Goal: Task Accomplishment & Management: Complete application form

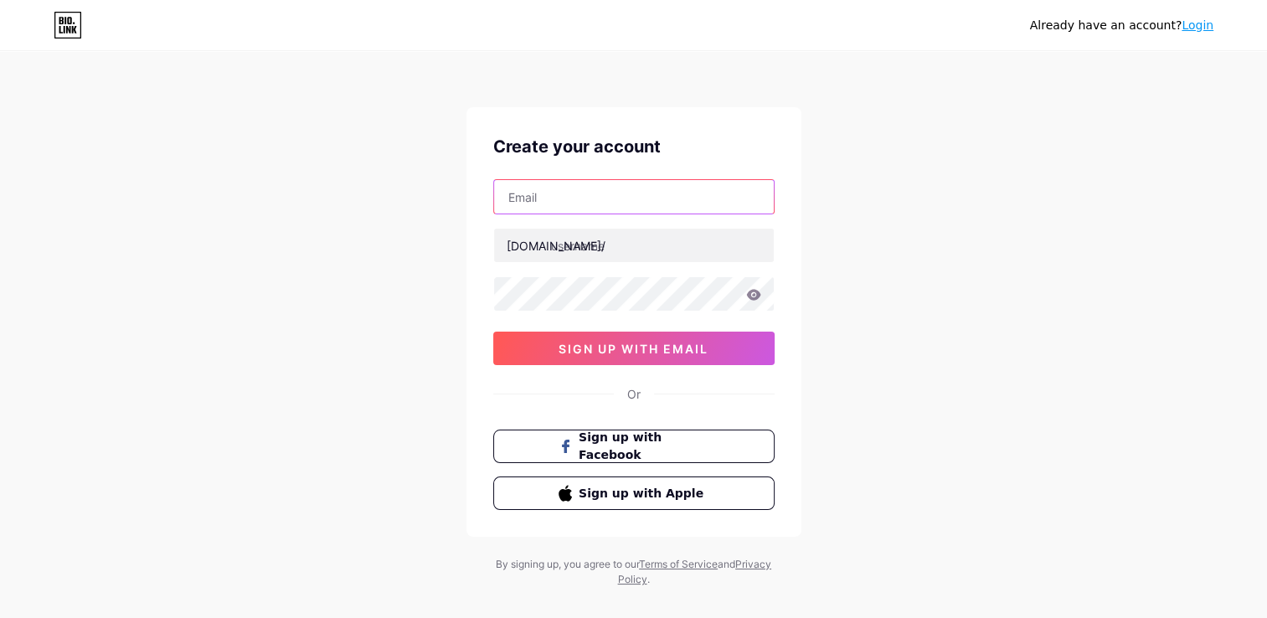
click at [590, 193] on input "text" at bounding box center [634, 196] width 280 height 33
click at [424, 206] on div "Already have an account? Login Create your account bio.link/ 0cAFcWeA5NH8b6CNks…" at bounding box center [633, 320] width 1267 height 641
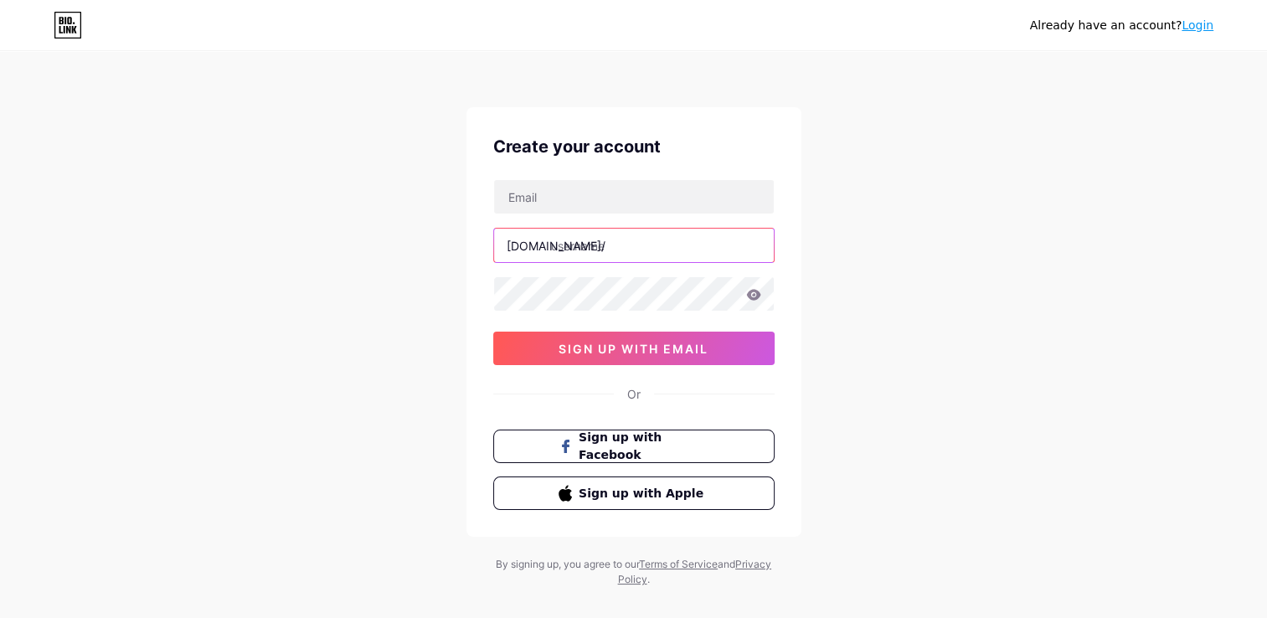
click at [607, 250] on input "text" at bounding box center [634, 245] width 280 height 33
drag, startPoint x: 332, startPoint y: 246, endPoint x: 342, endPoint y: 244, distance: 10.4
click at [332, 246] on div "Already have an account? Login Create your account bio.link/ 0cAFcWeA5NH8b6CNks…" at bounding box center [633, 320] width 1267 height 641
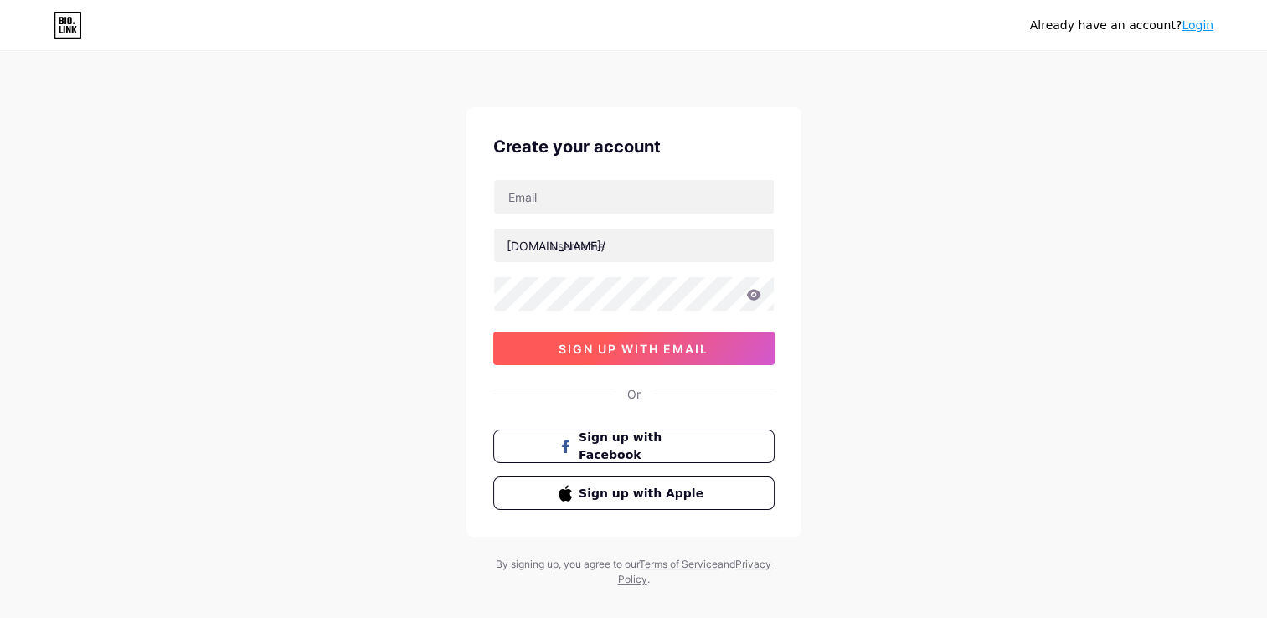
click at [600, 347] on span "sign up with email" at bounding box center [634, 349] width 150 height 14
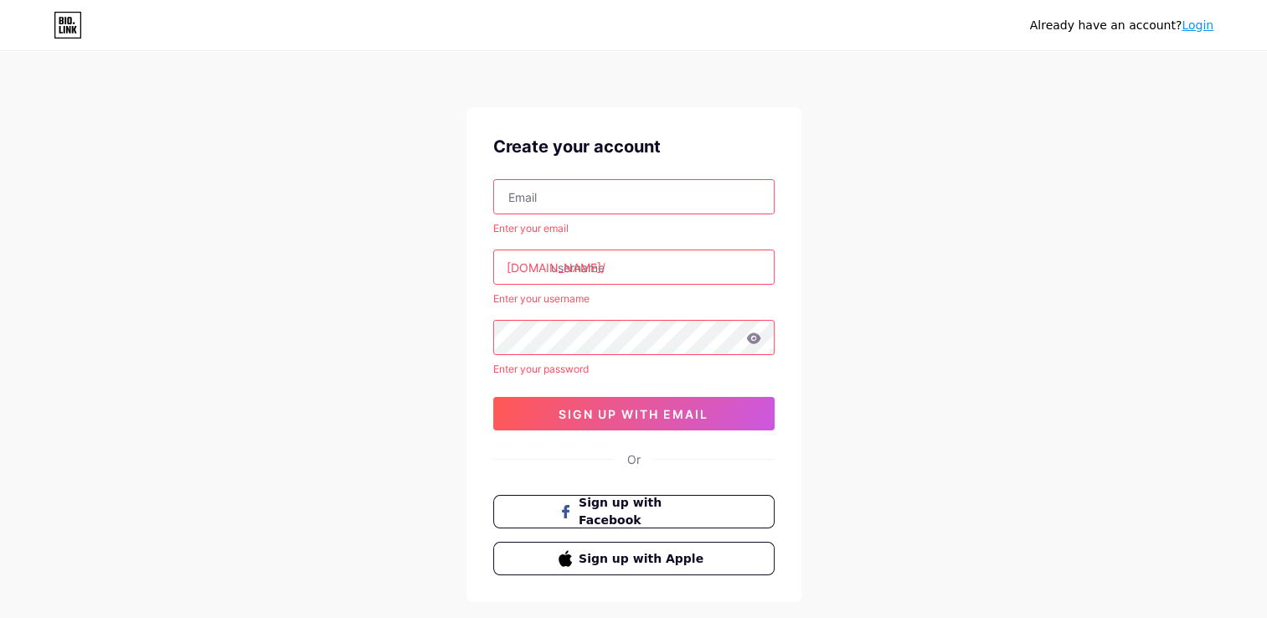
click at [539, 194] on input "text" at bounding box center [634, 196] width 280 height 33
type input "[EMAIL_ADDRESS][DOMAIN_NAME]"
click at [585, 261] on input "text" at bounding box center [634, 266] width 280 height 33
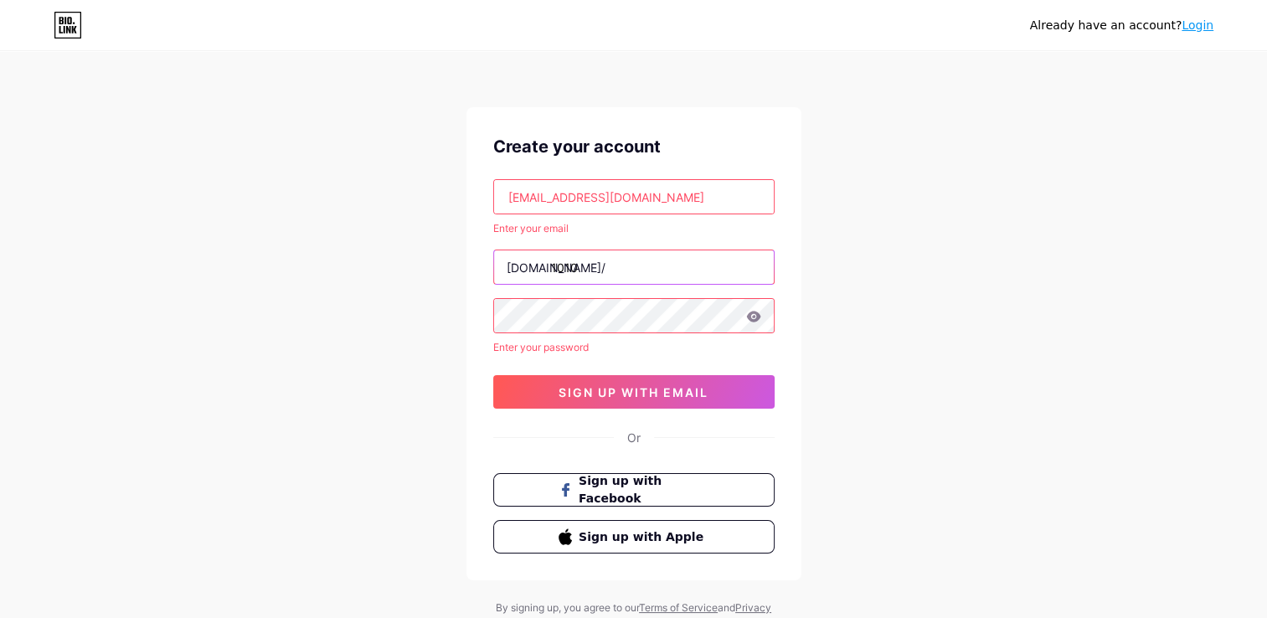
type input "1010."
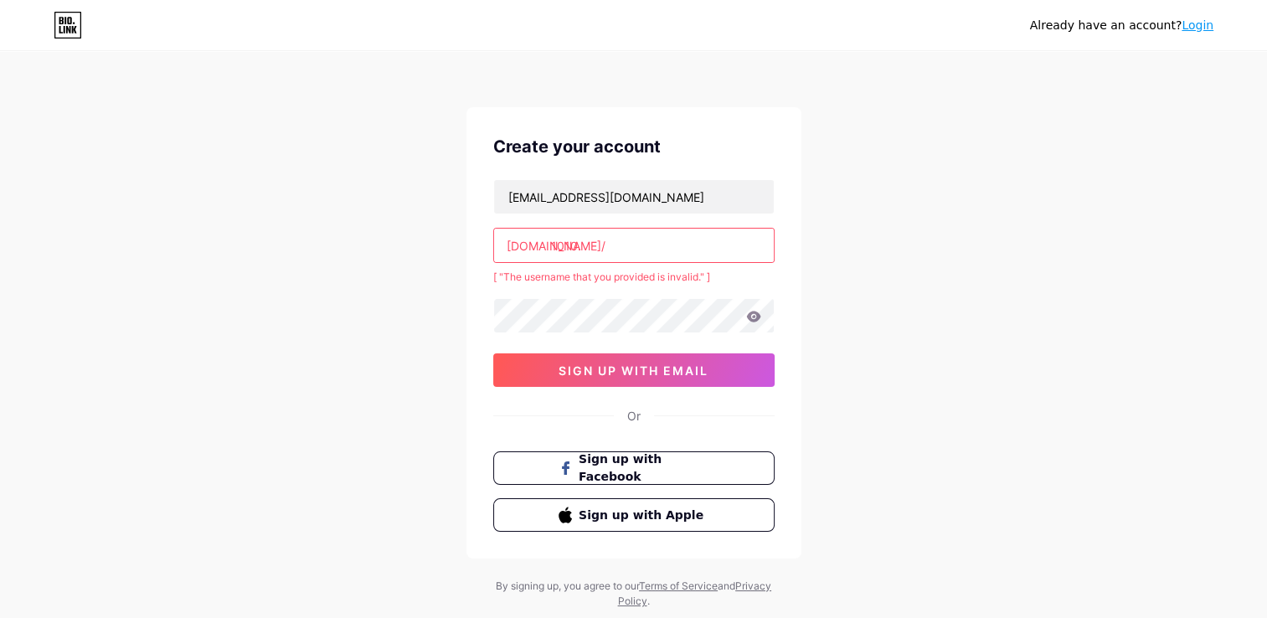
click at [609, 251] on input "1010." at bounding box center [634, 245] width 280 height 33
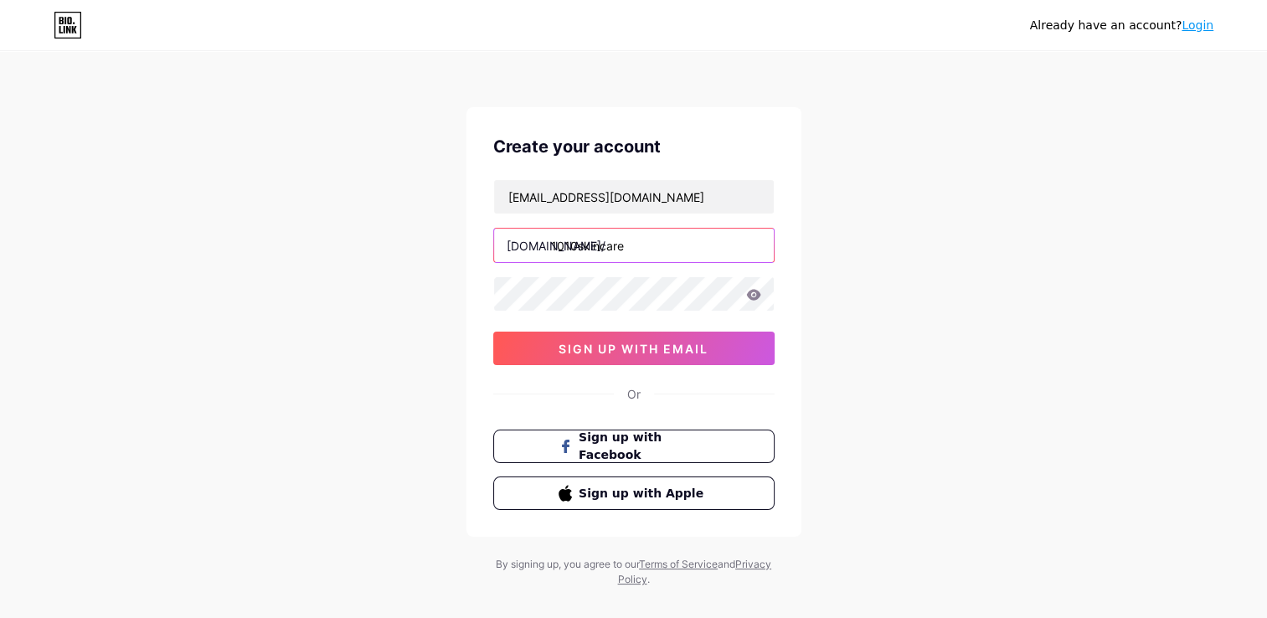
click at [577, 244] on input "1010skincare" at bounding box center [634, 245] width 280 height 33
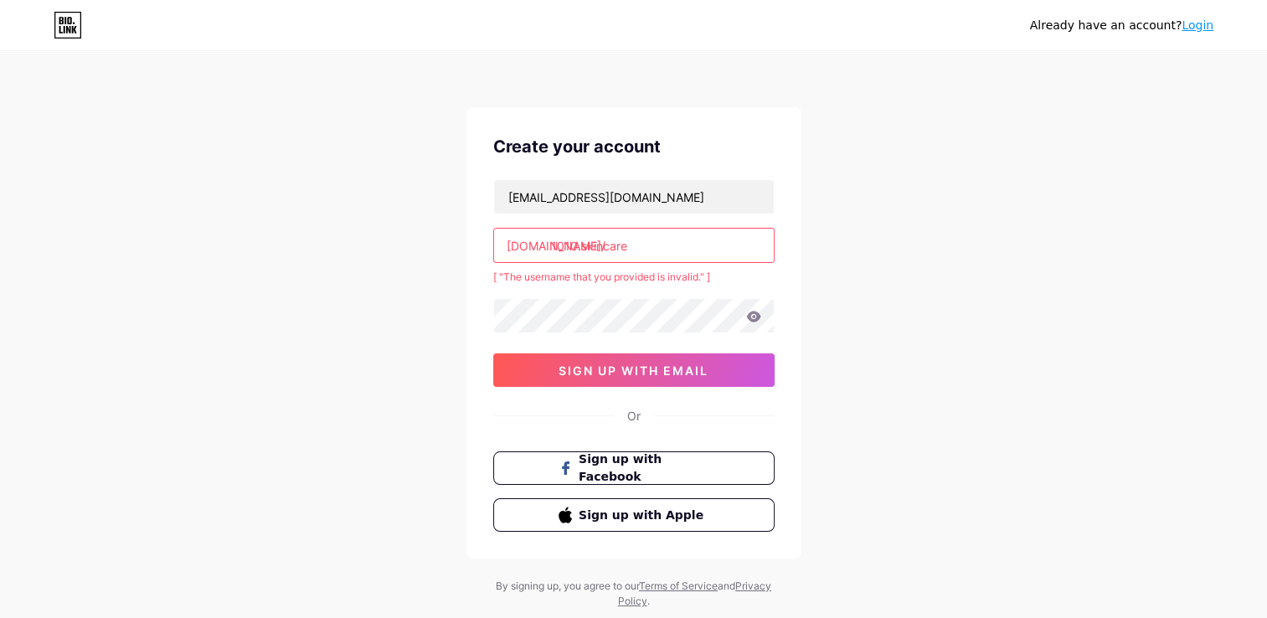
click at [578, 245] on input "1010.skincare" at bounding box center [634, 245] width 280 height 33
type input "1010skincare"
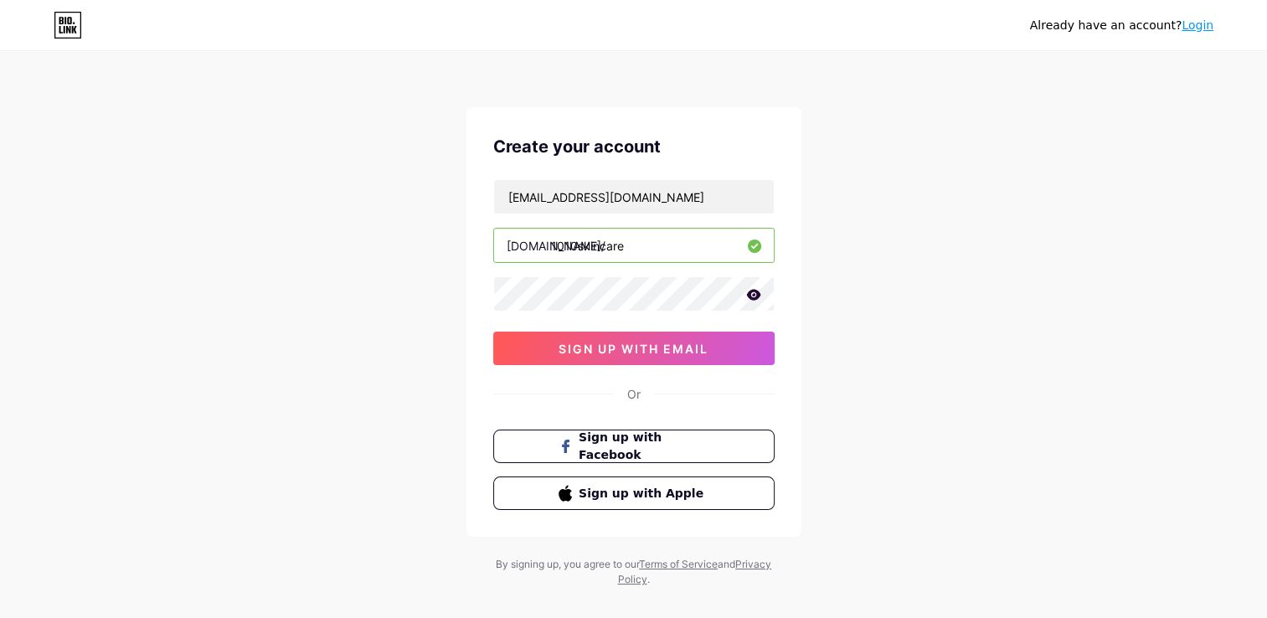
click at [752, 299] on icon at bounding box center [753, 294] width 14 height 11
click at [700, 354] on button "sign up with email" at bounding box center [633, 348] width 281 height 33
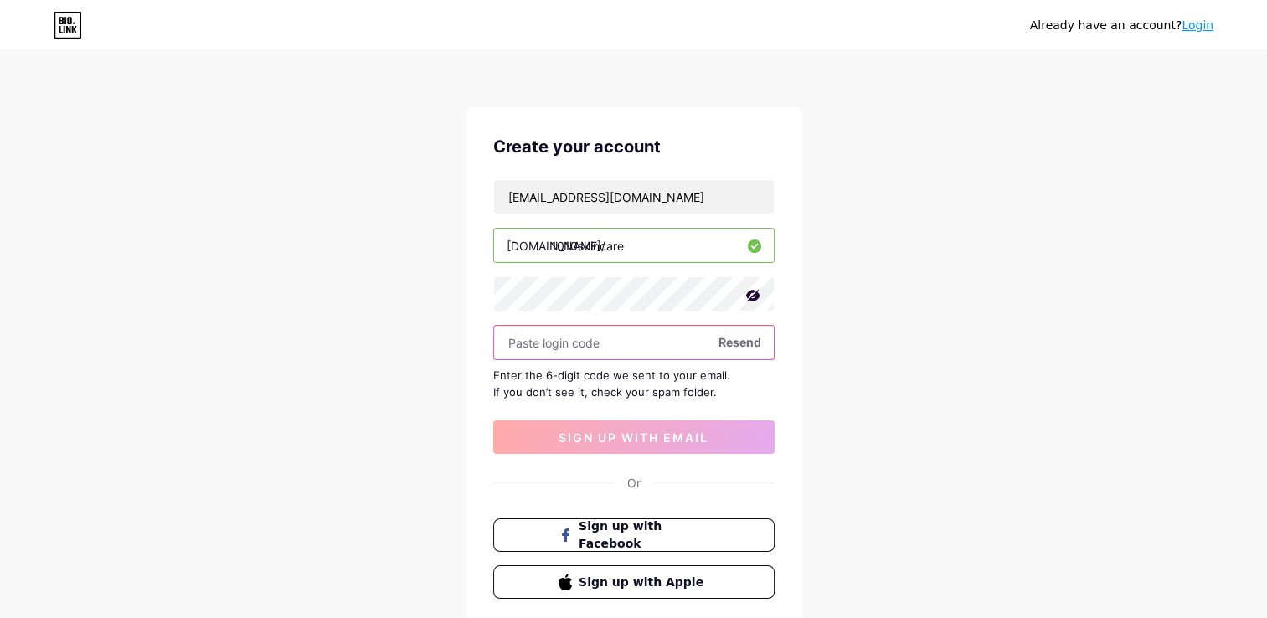
click at [650, 347] on input "text" at bounding box center [634, 342] width 280 height 33
paste input "384369"
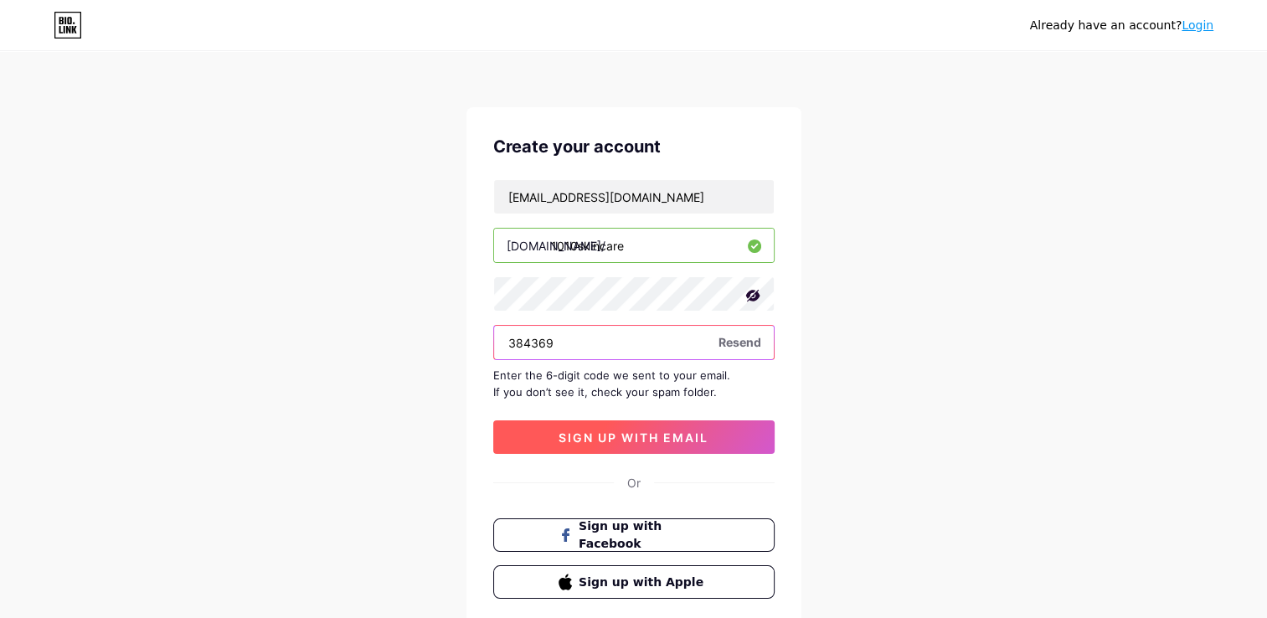
type input "384369"
click at [611, 441] on span "sign up with email" at bounding box center [634, 437] width 150 height 14
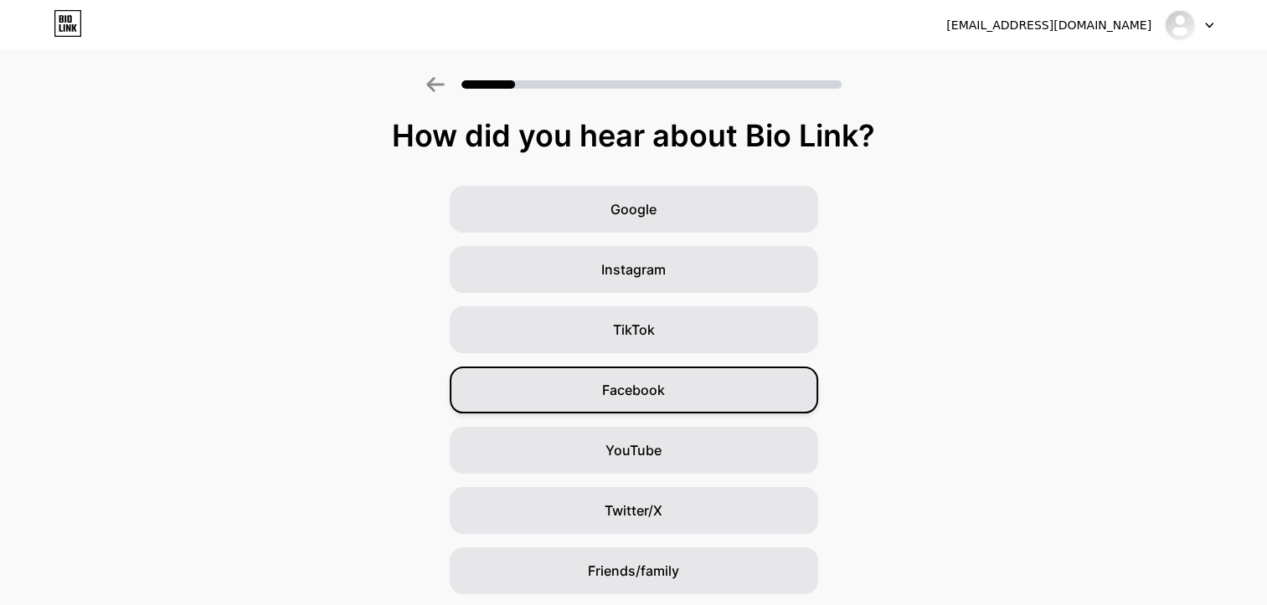
click at [683, 407] on div "Facebook" at bounding box center [634, 390] width 368 height 47
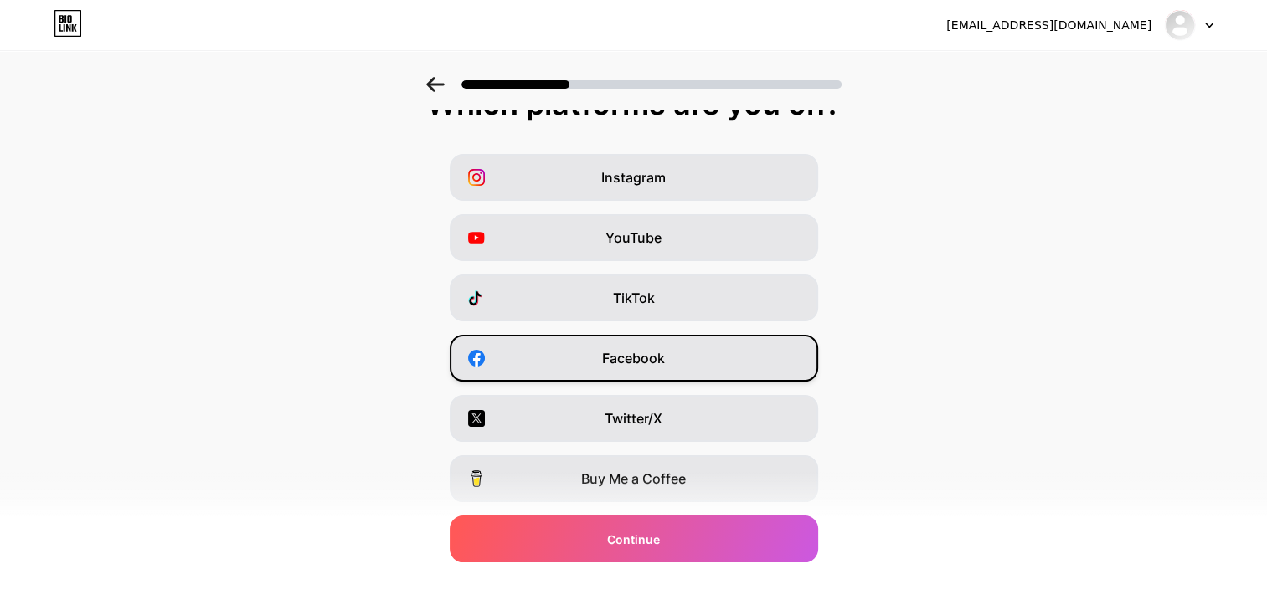
scroll to position [2, 0]
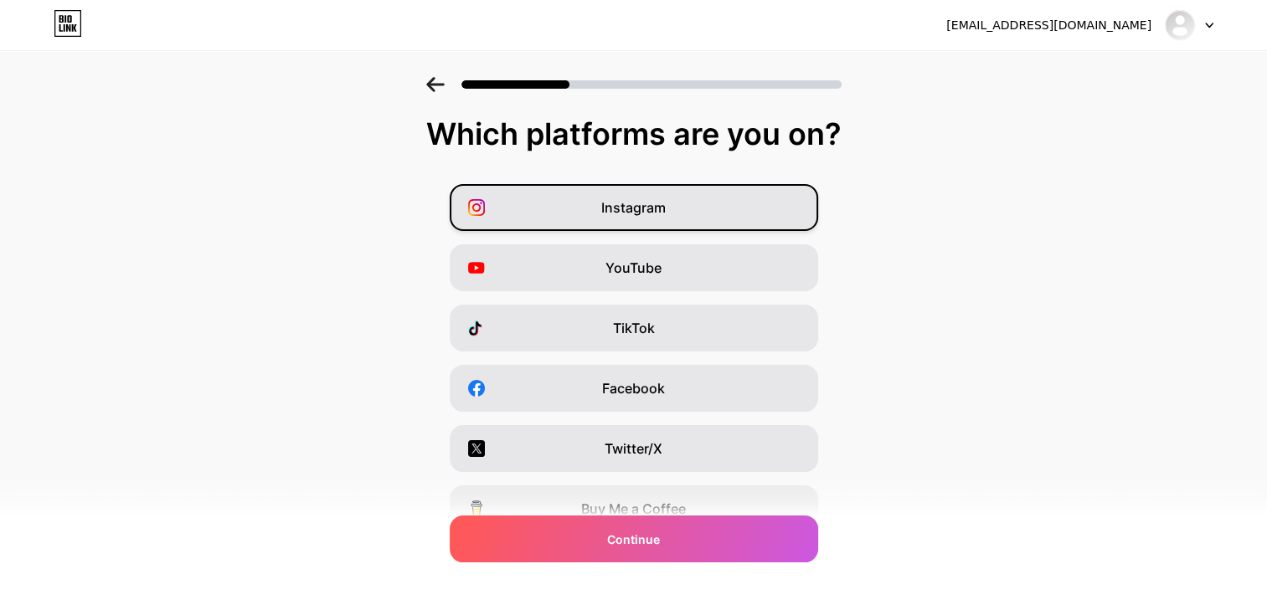
click at [695, 223] on div "Instagram" at bounding box center [634, 207] width 368 height 47
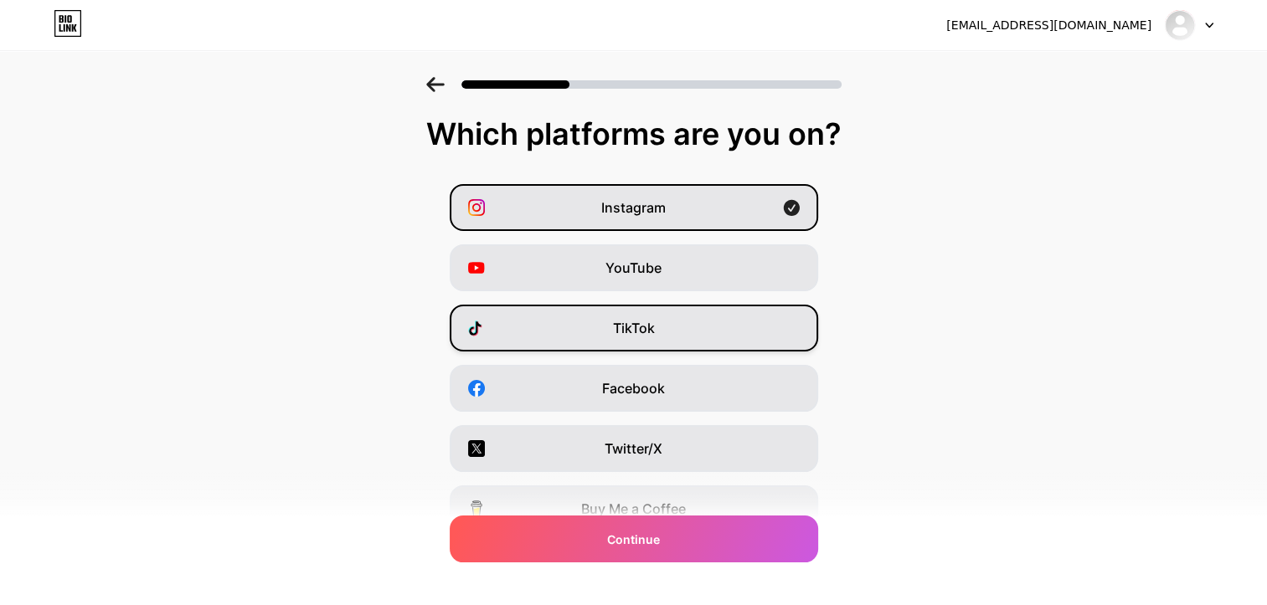
click at [675, 333] on div "TikTok" at bounding box center [634, 328] width 368 height 47
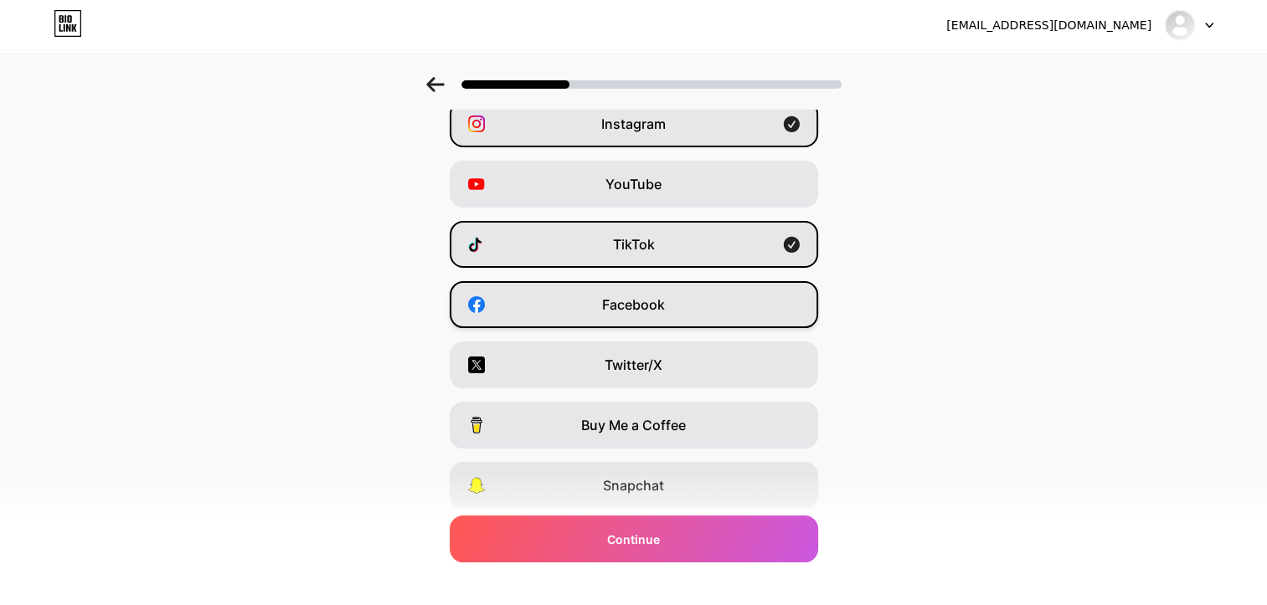
click at [665, 321] on div "Facebook" at bounding box center [634, 304] width 368 height 47
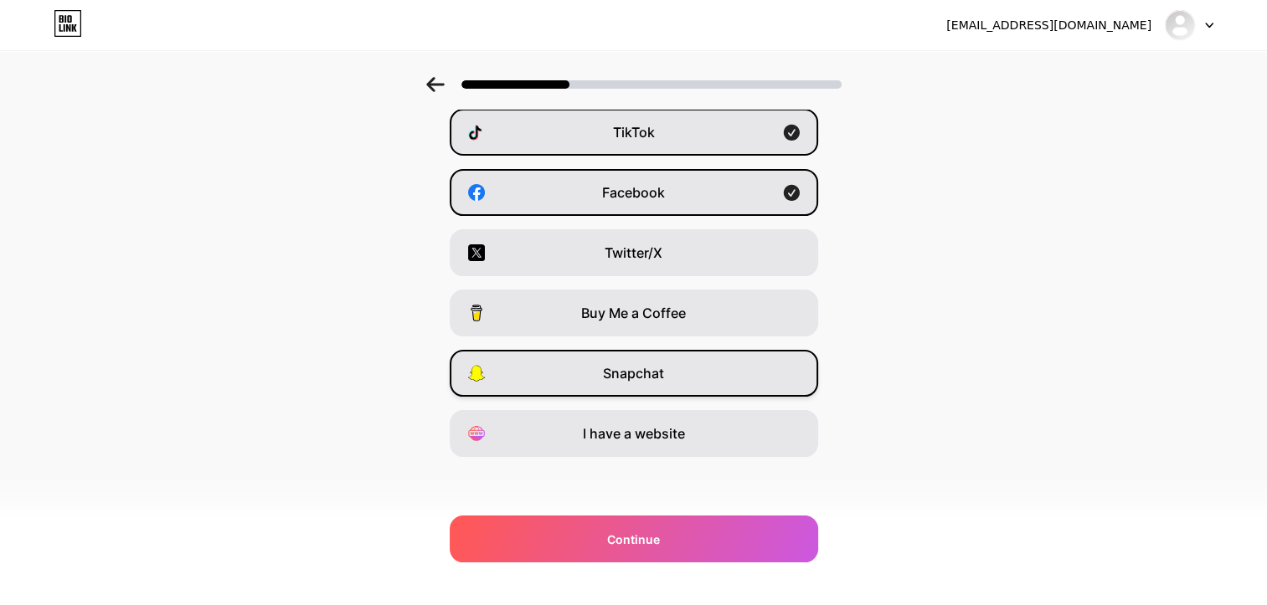
scroll to position [200, 0]
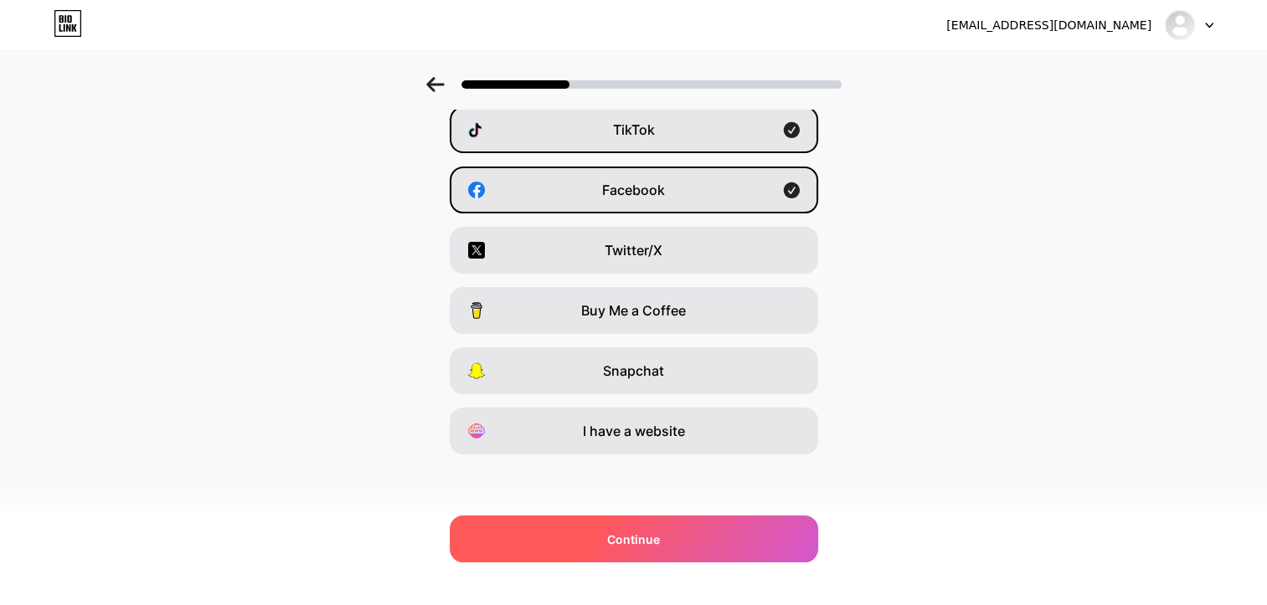
click at [648, 545] on span "Continue" at bounding box center [633, 540] width 53 height 18
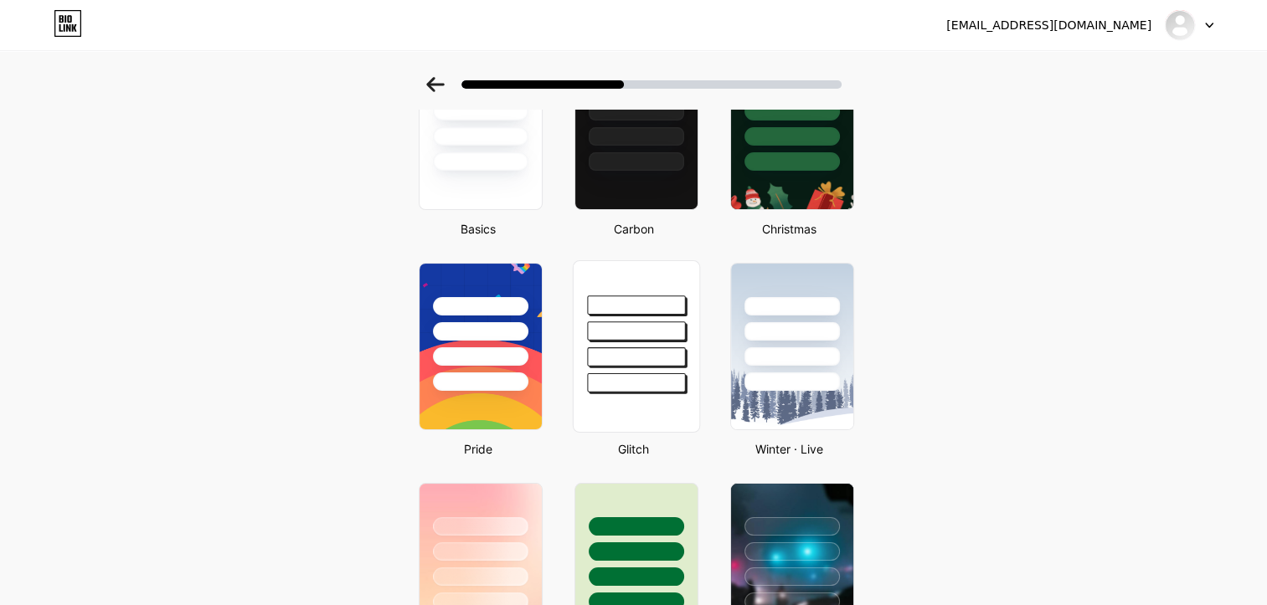
scroll to position [167, 0]
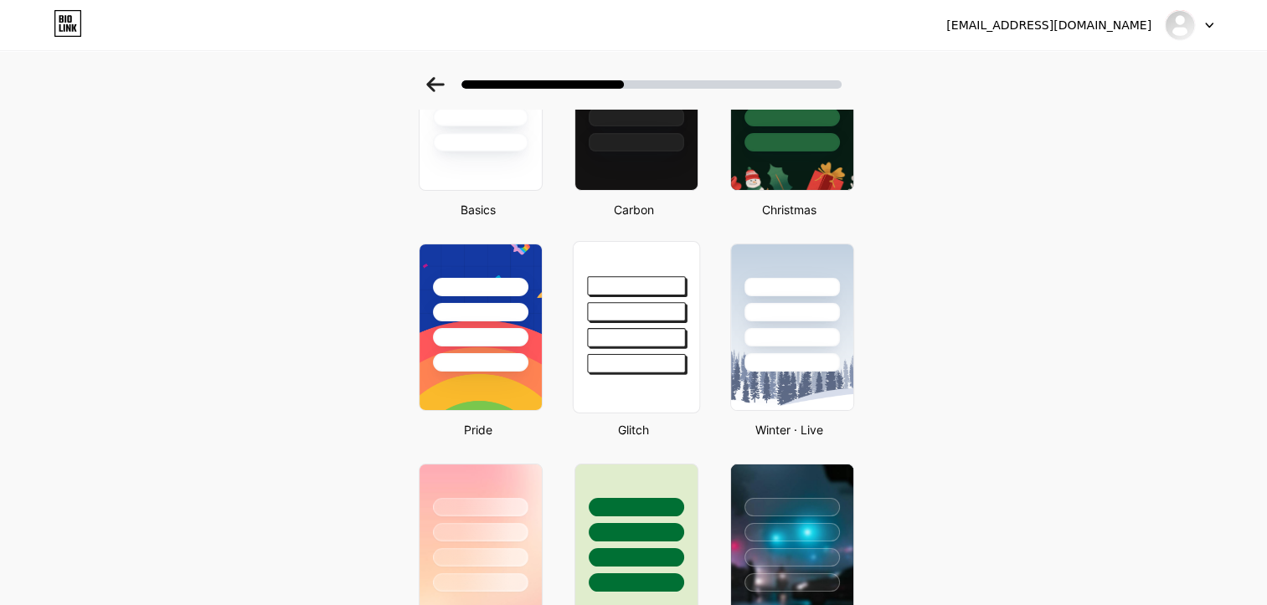
click at [605, 363] on div at bounding box center [636, 363] width 98 height 19
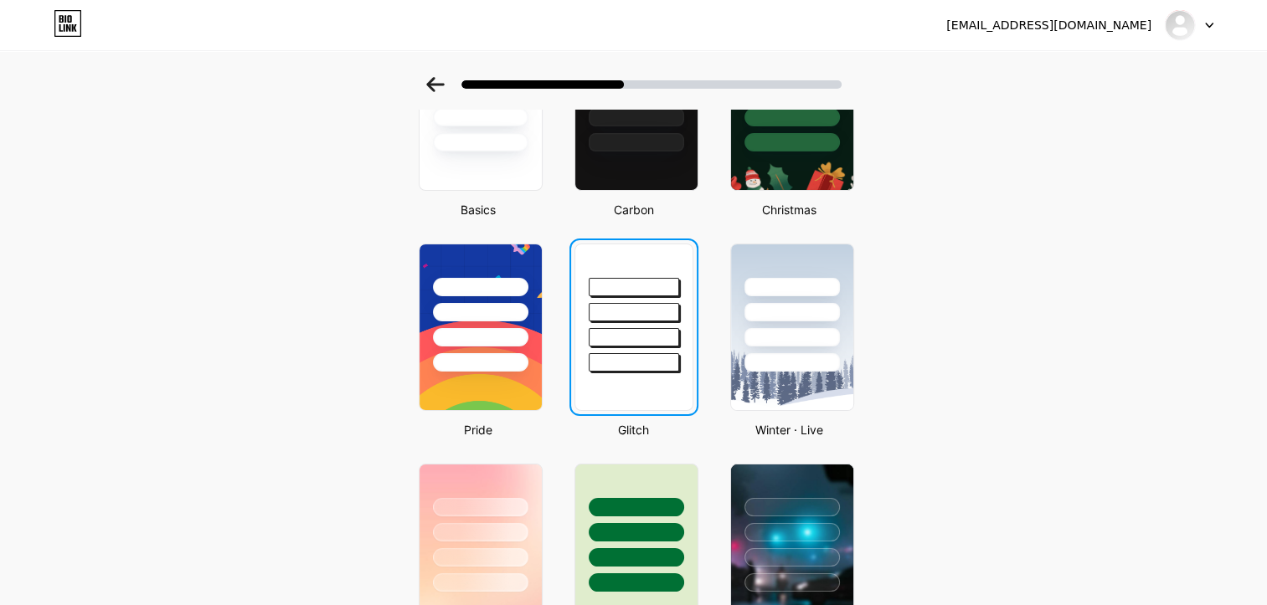
scroll to position [0, 0]
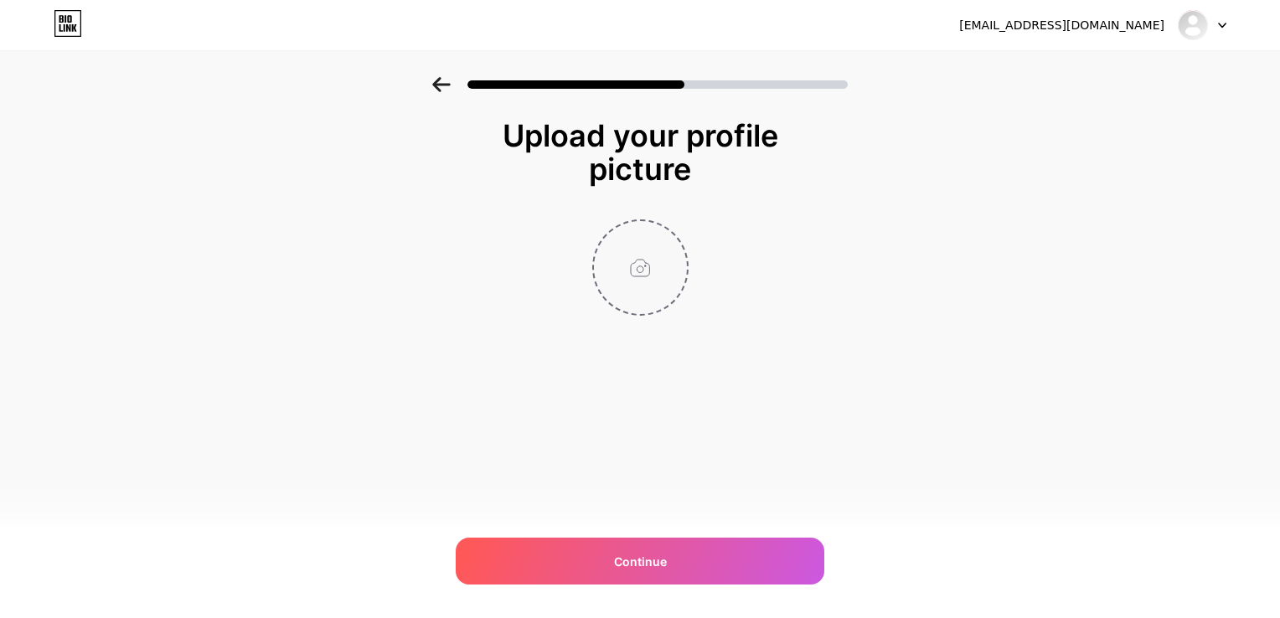
click at [654, 301] on input "file" at bounding box center [640, 267] width 93 height 93
type input "C:\fakepath\Logo.jpg"
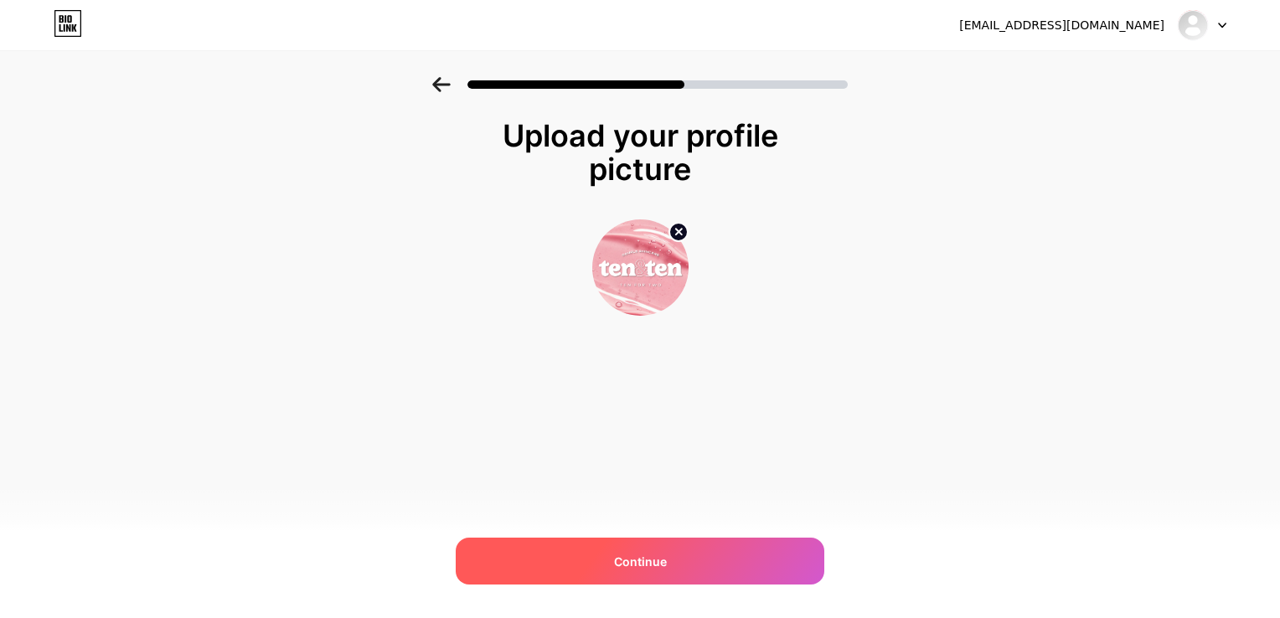
click at [686, 564] on div "Continue" at bounding box center [640, 561] width 368 height 47
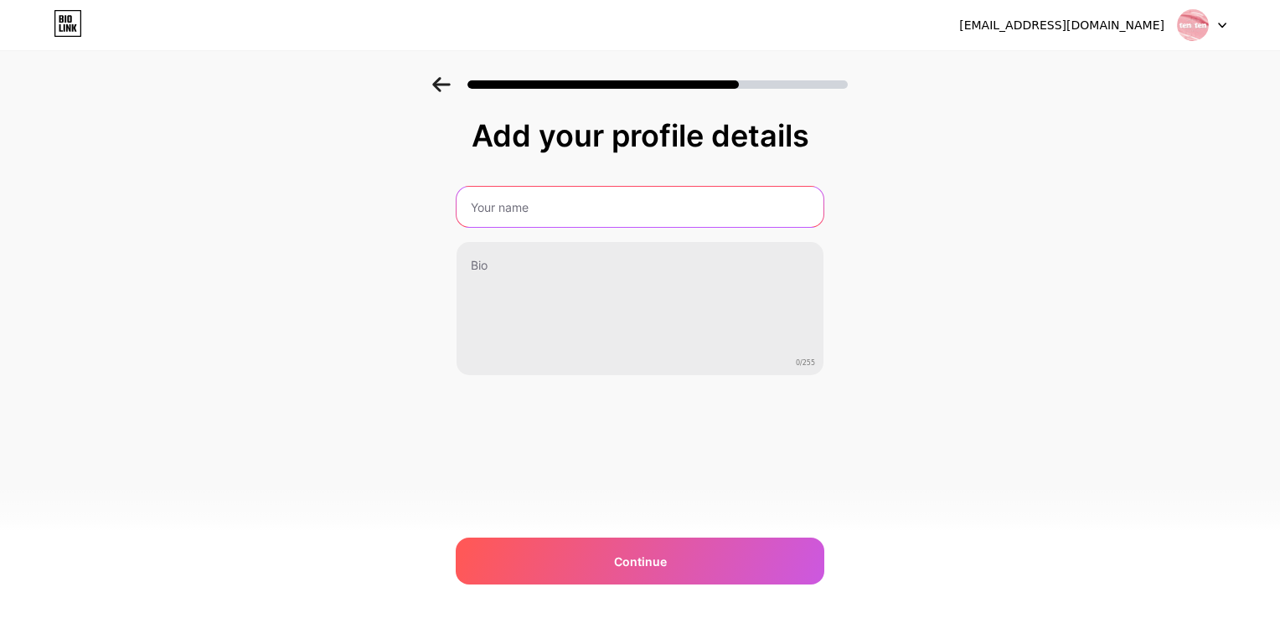
click at [539, 212] on input "text" at bounding box center [639, 207] width 367 height 40
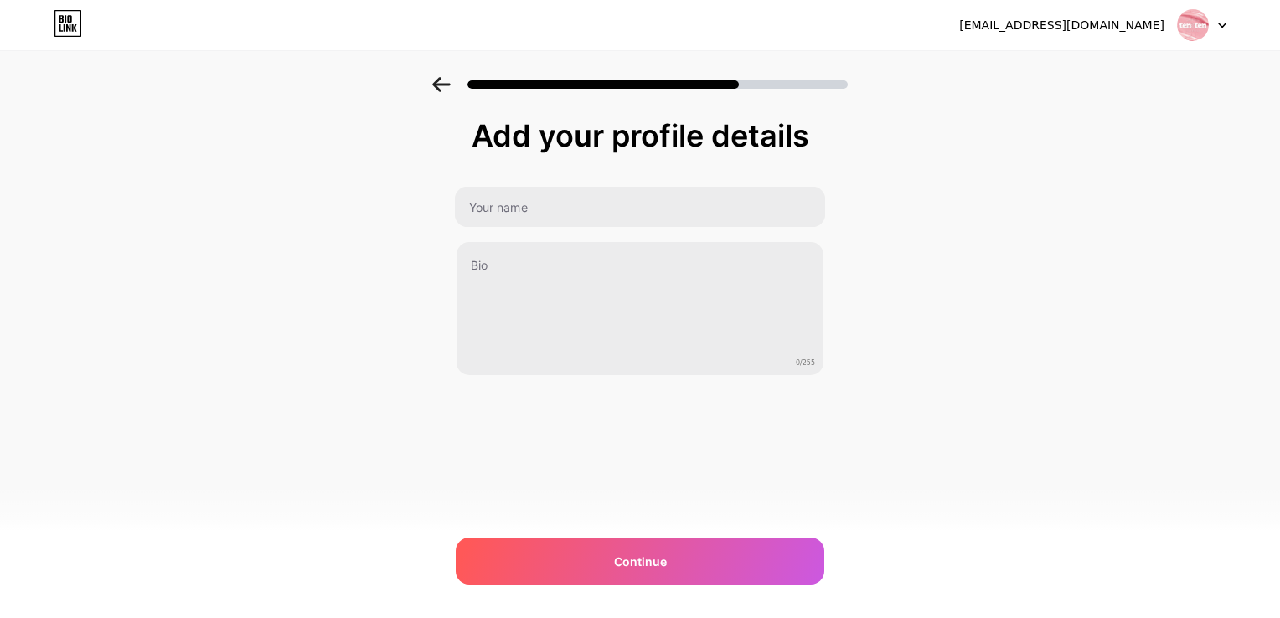
click at [377, 240] on div "Add your profile details 0/255 Continue Error" at bounding box center [640, 268] width 1280 height 383
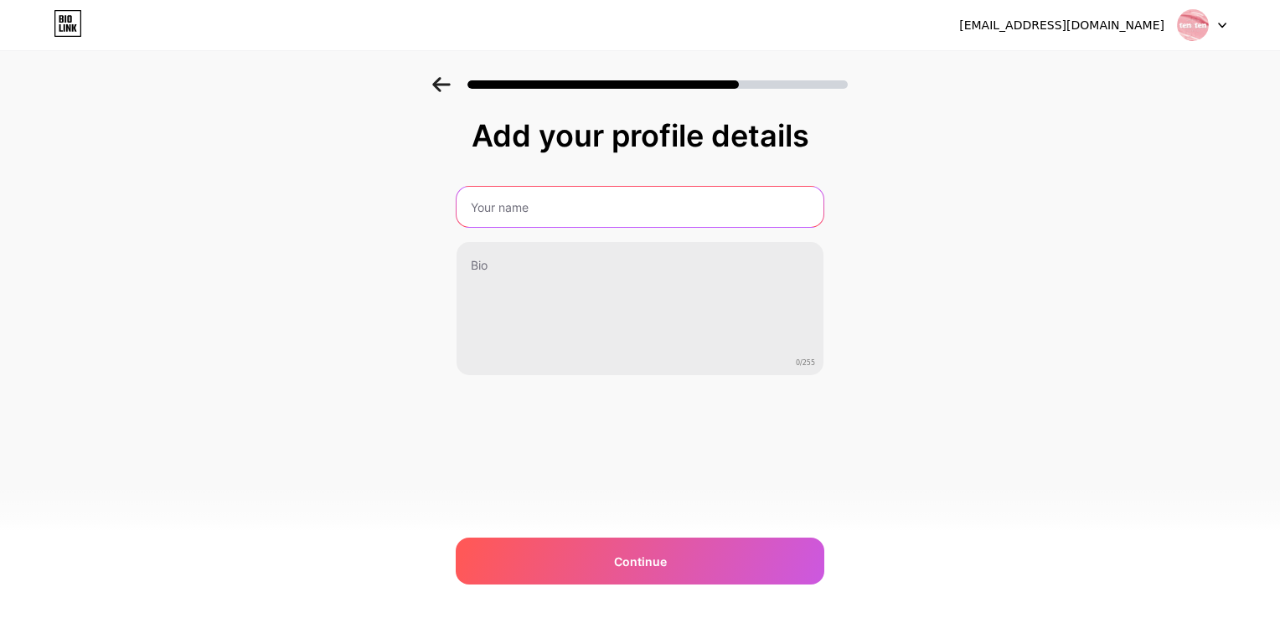
click at [526, 216] on input "text" at bounding box center [639, 207] width 367 height 40
type input "0"
type input "1010 Skincare"
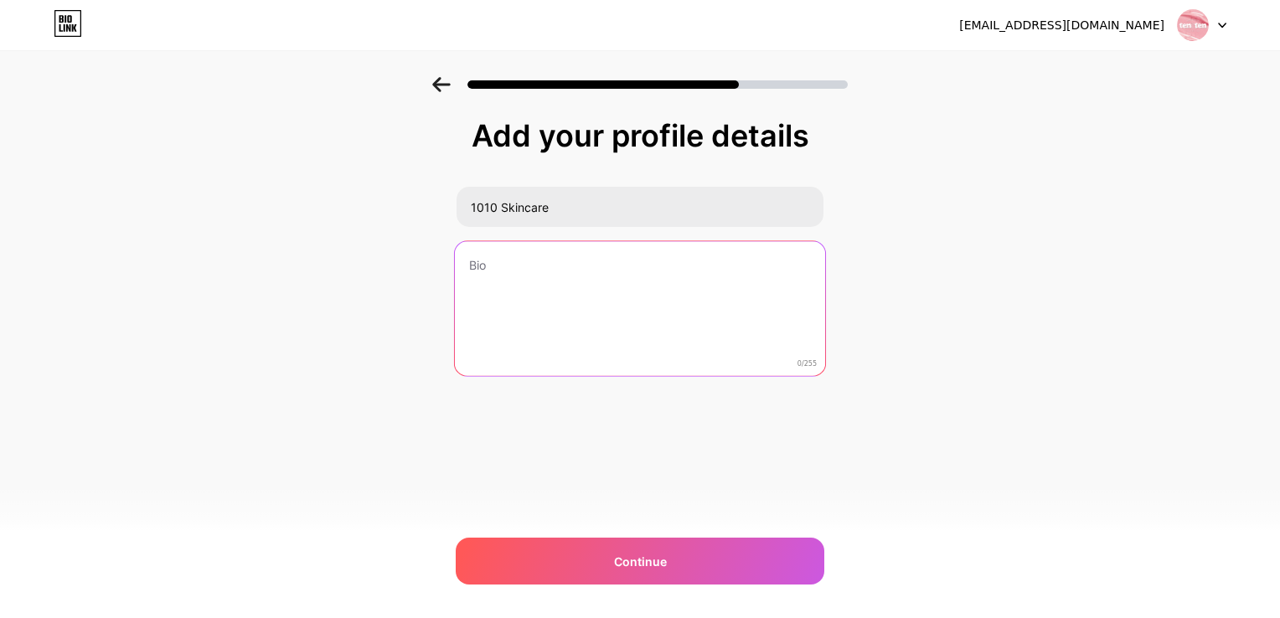
click at [590, 270] on textarea at bounding box center [640, 309] width 370 height 137
paste textarea "Khám phá khoảnh khắc 10:10"
paste textarea "✨"
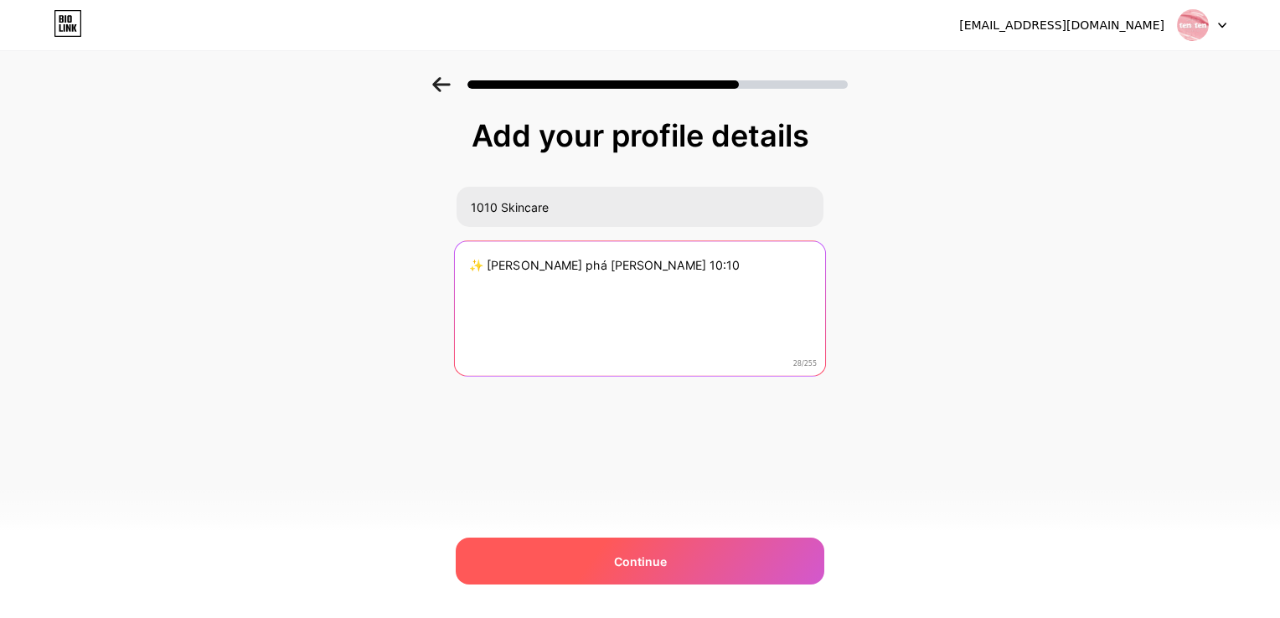
type textarea "✨ Khám phá khoảnh khắc 10:10"
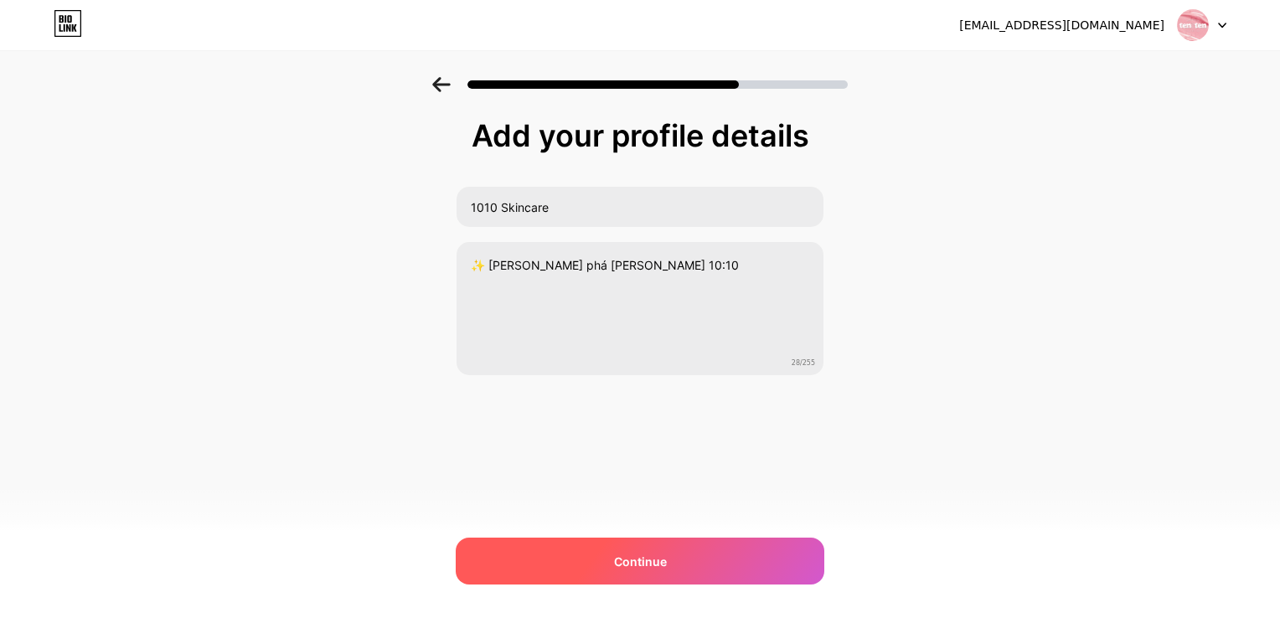
click at [611, 569] on div "Continue" at bounding box center [640, 561] width 368 height 47
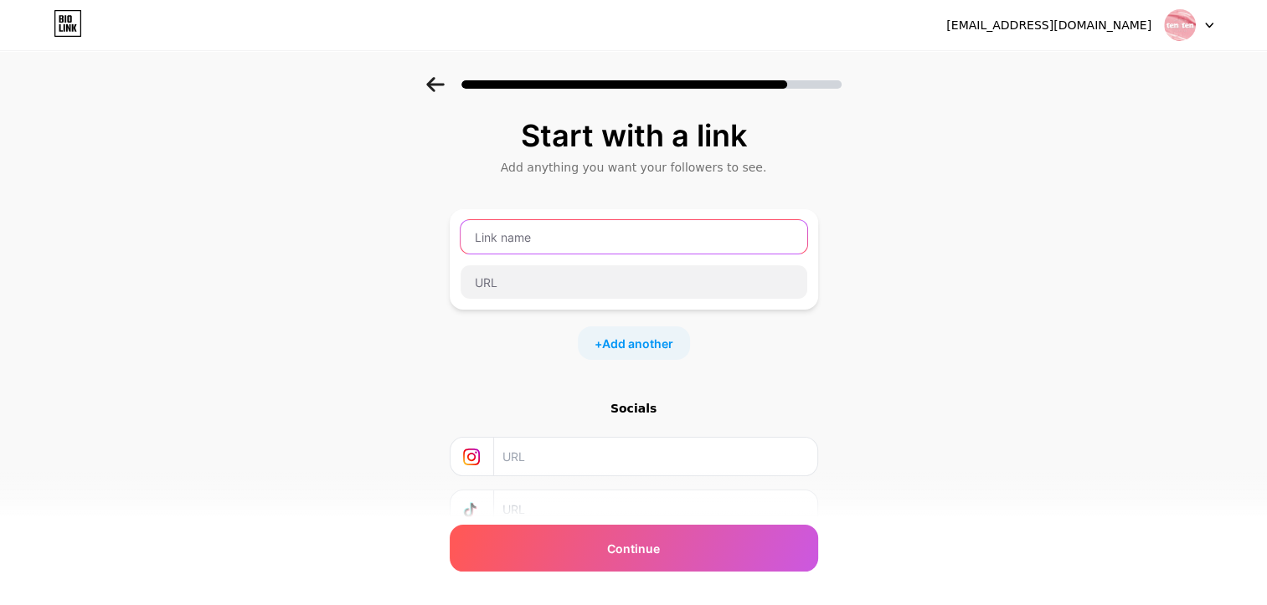
click at [512, 240] on input "text" at bounding box center [634, 236] width 347 height 33
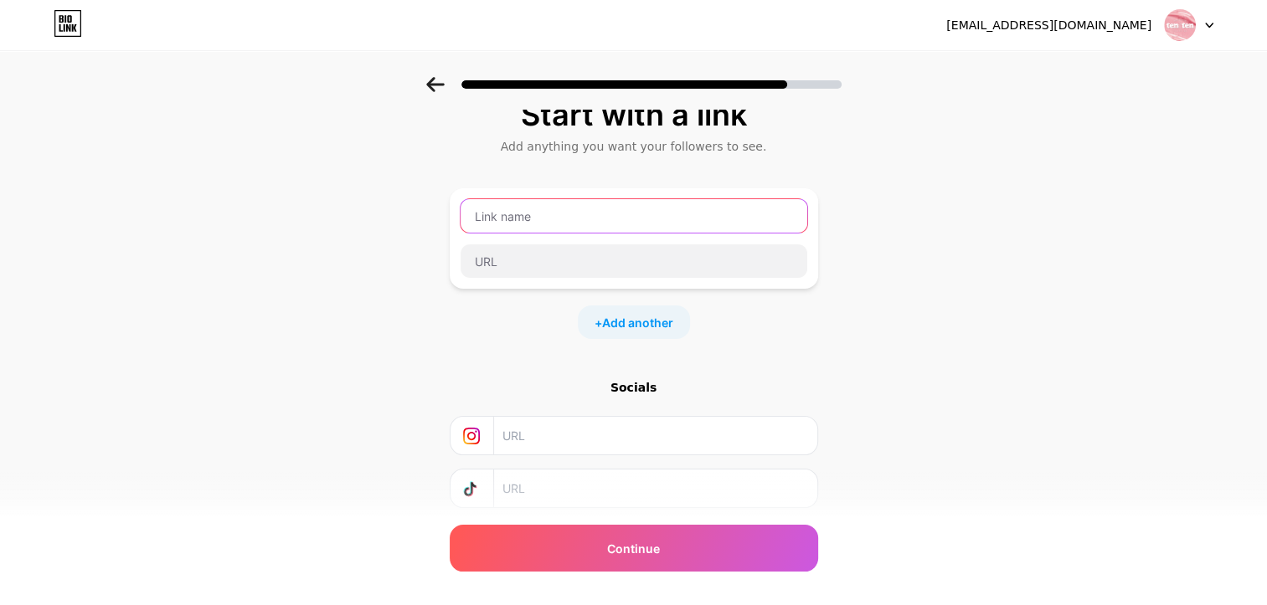
scroll to position [84, 0]
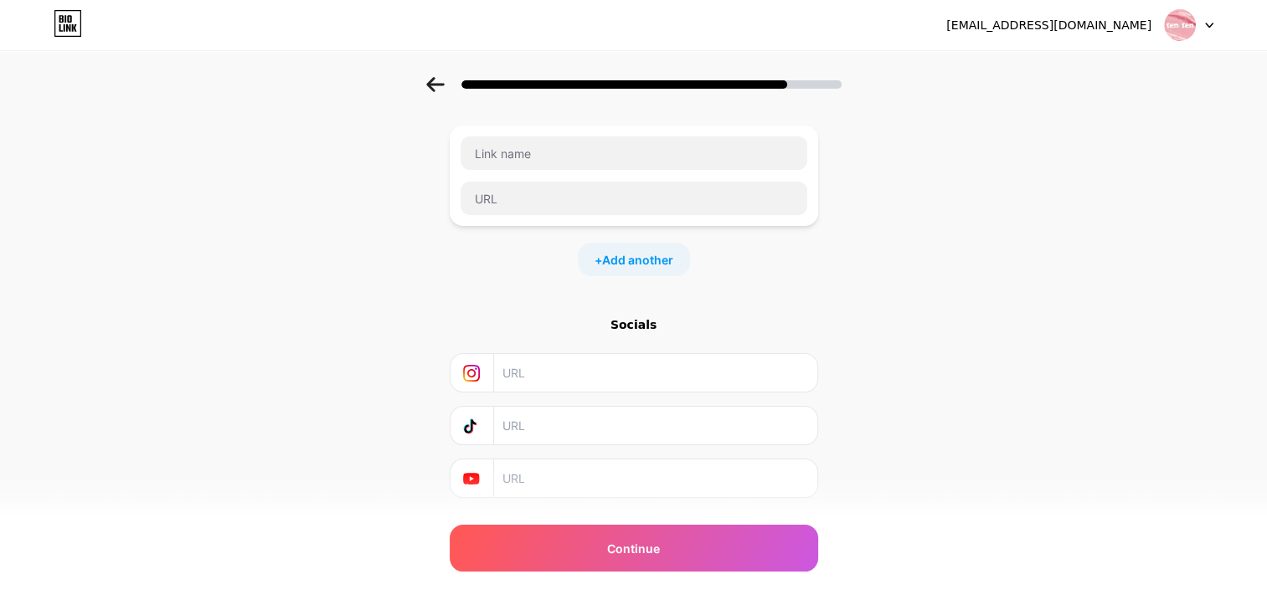
click at [534, 374] on input "text" at bounding box center [654, 373] width 304 height 38
click at [525, 155] on input "text" at bounding box center [634, 153] width 347 height 33
click at [543, 363] on input "text" at bounding box center [654, 373] width 304 height 38
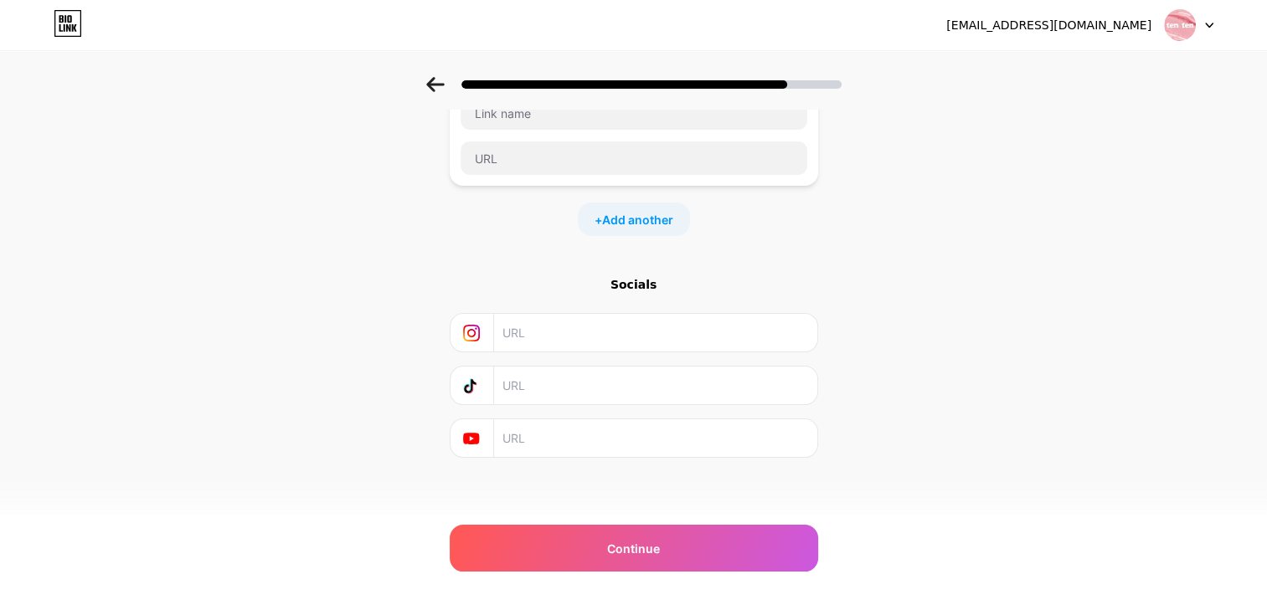
scroll to position [125, 0]
click at [571, 404] on div "Socials" at bounding box center [634, 367] width 368 height 182
click at [567, 392] on input "text" at bounding box center [654, 385] width 304 height 38
paste input "https://www.tiktok.com/@1010.skincare"
type input "https://www.tiktok.com/@1010.skincare"
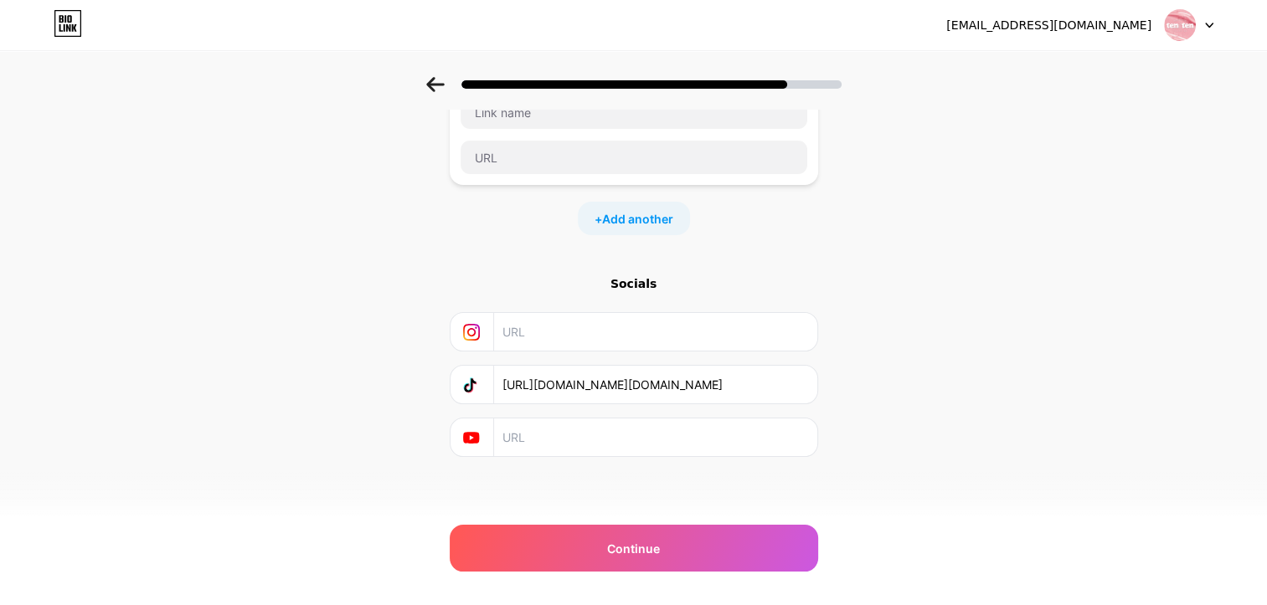
click at [549, 333] on input "text" at bounding box center [654, 332] width 304 height 38
paste input "https://www.instagram.com/1010.skincare/"
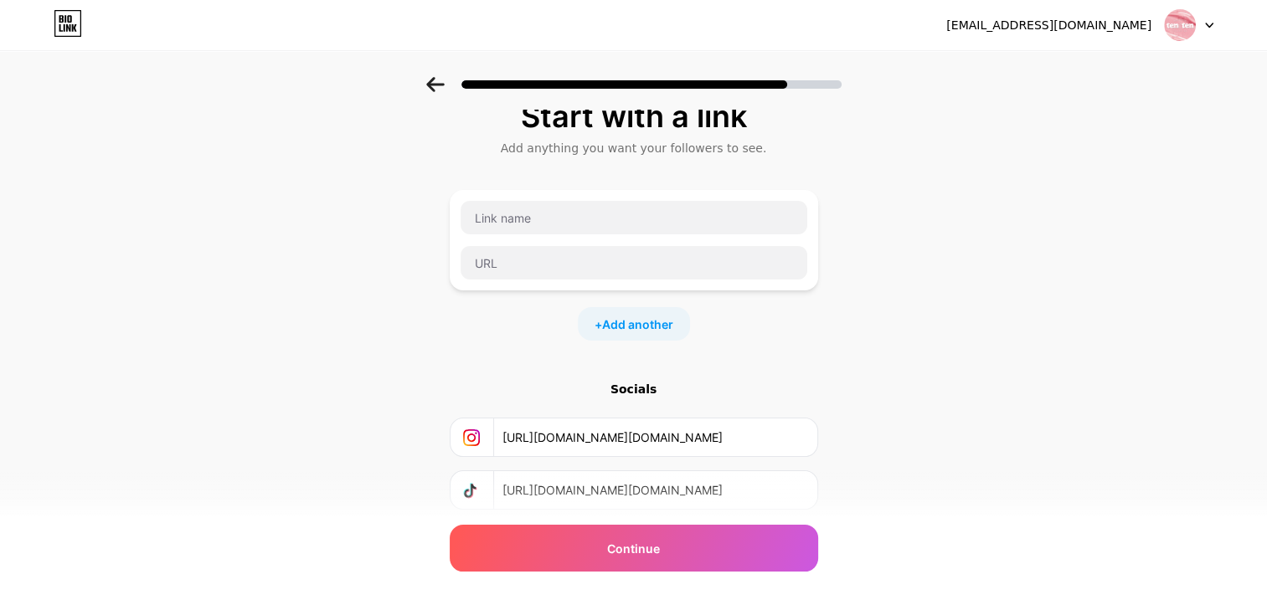
scroll to position [0, 0]
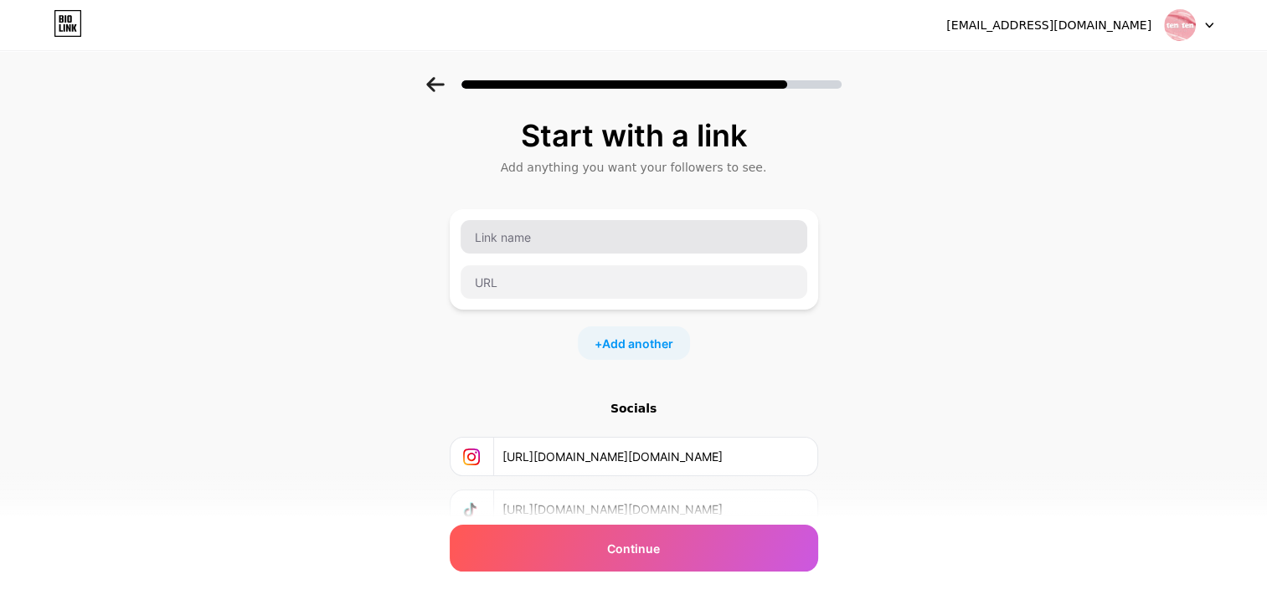
type input "https://www.instagram.com/1010.skincare/"
click at [571, 244] on input "text" at bounding box center [634, 236] width 347 height 33
click at [620, 351] on span "Add another" at bounding box center [637, 344] width 71 height 18
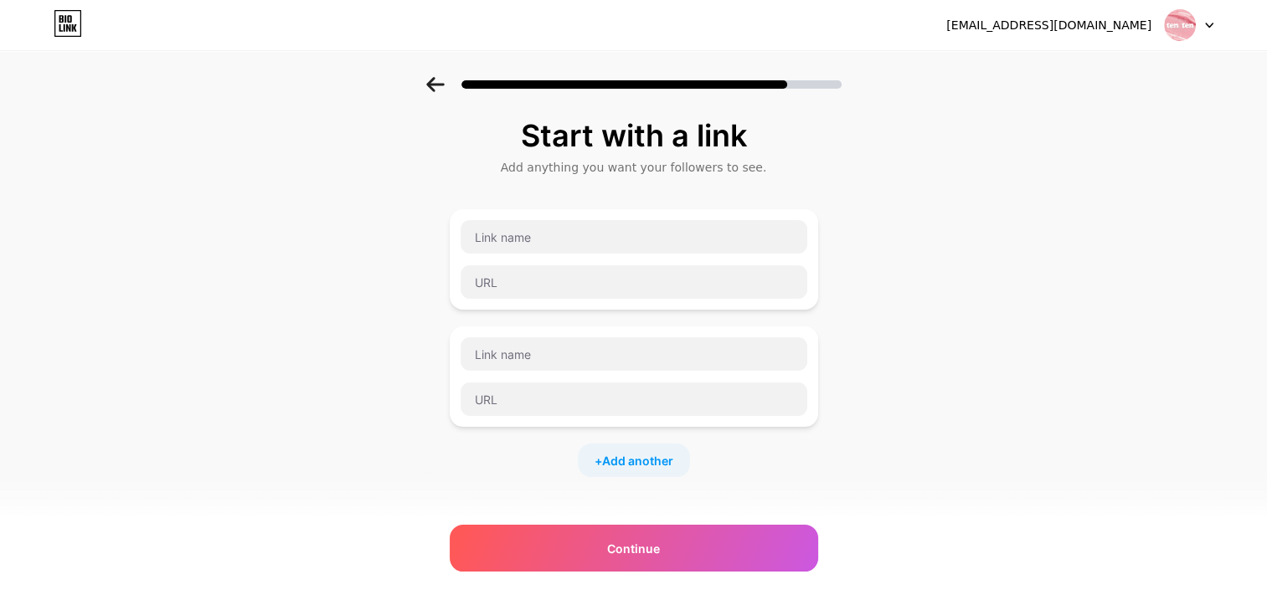
click at [583, 260] on div at bounding box center [634, 259] width 348 height 80
click at [598, 243] on input "text" at bounding box center [634, 236] width 347 height 33
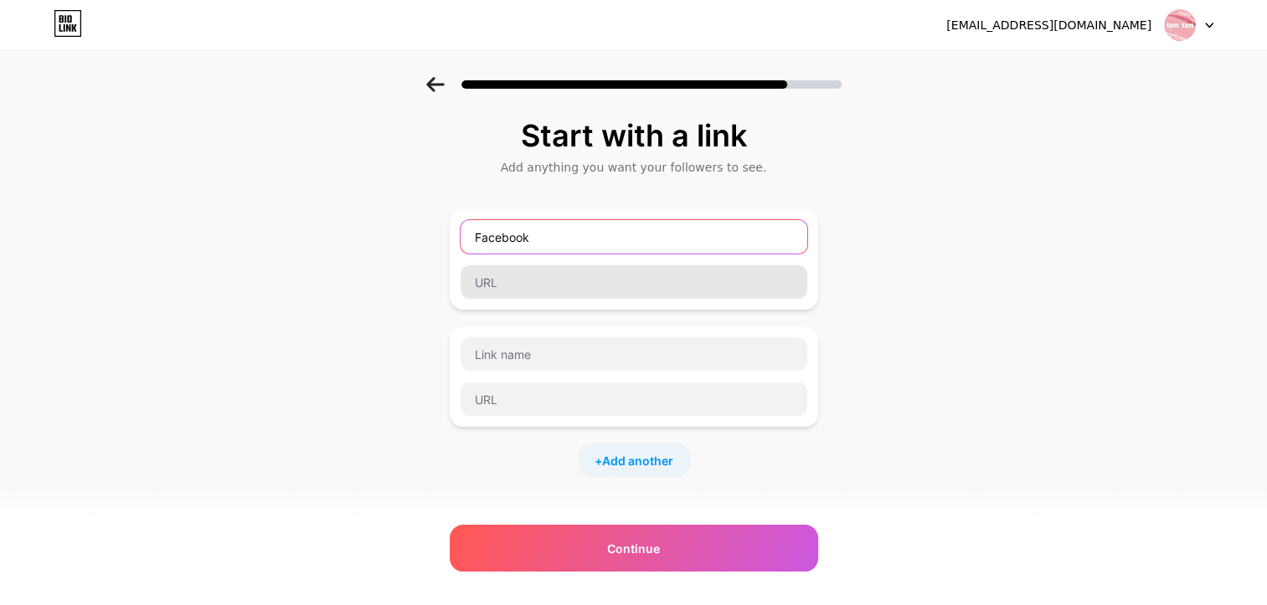
type input "Facebook"
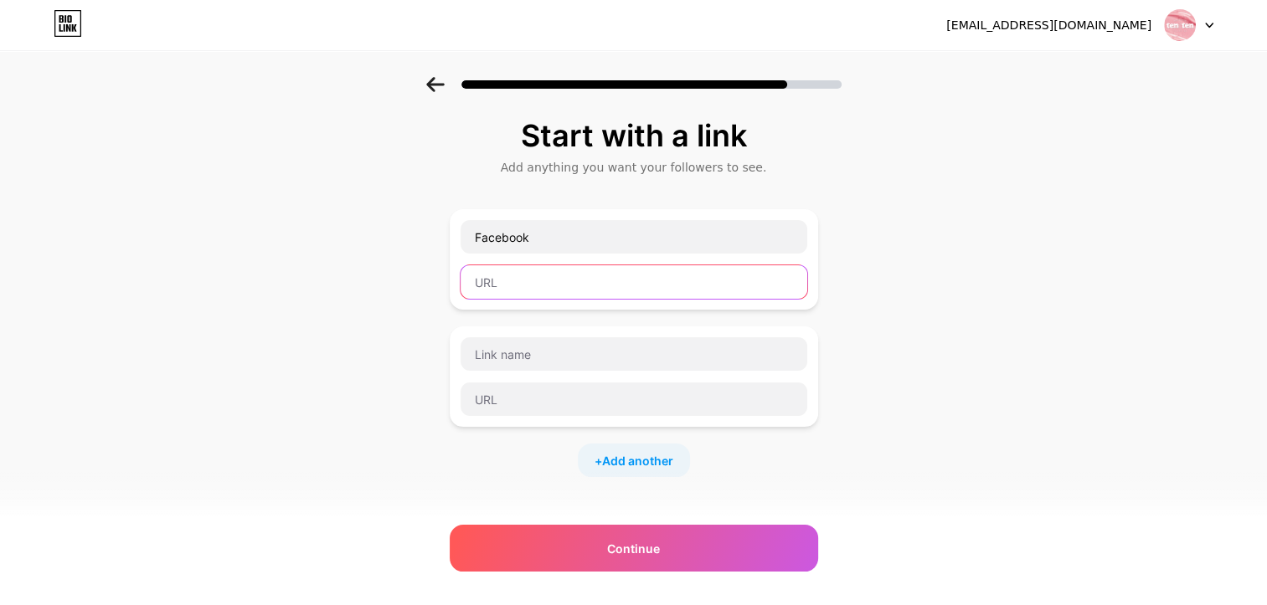
click at [676, 286] on input "text" at bounding box center [634, 281] width 347 height 33
paste input "https://www.facebook.com/1010.skincare"
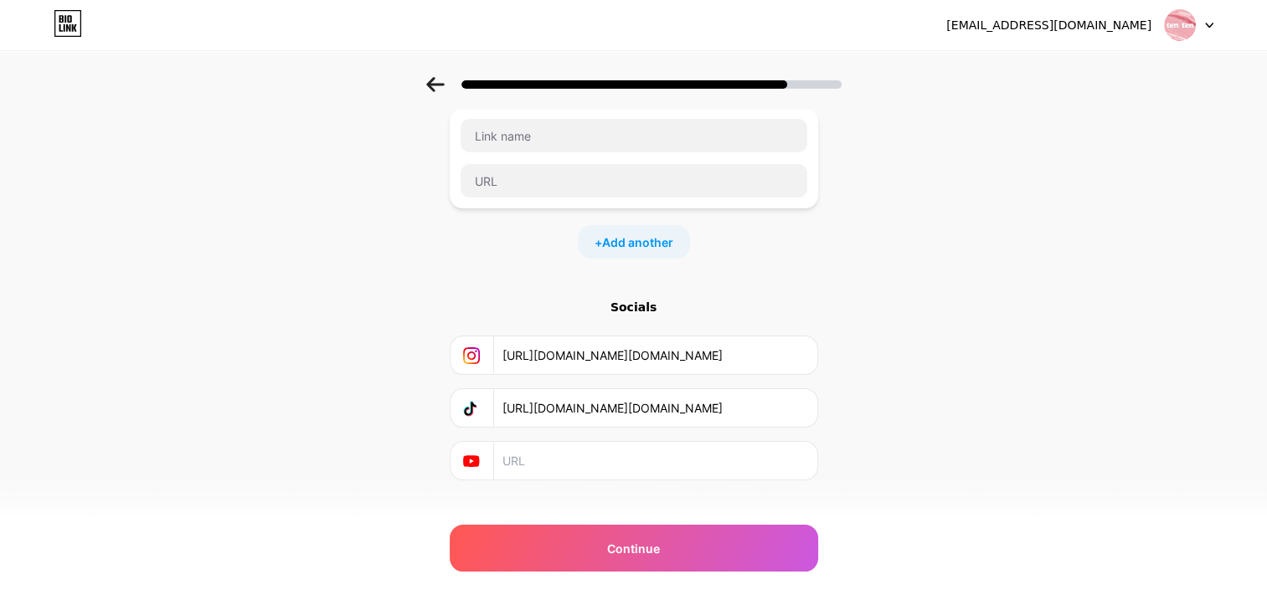
scroll to position [241, 0]
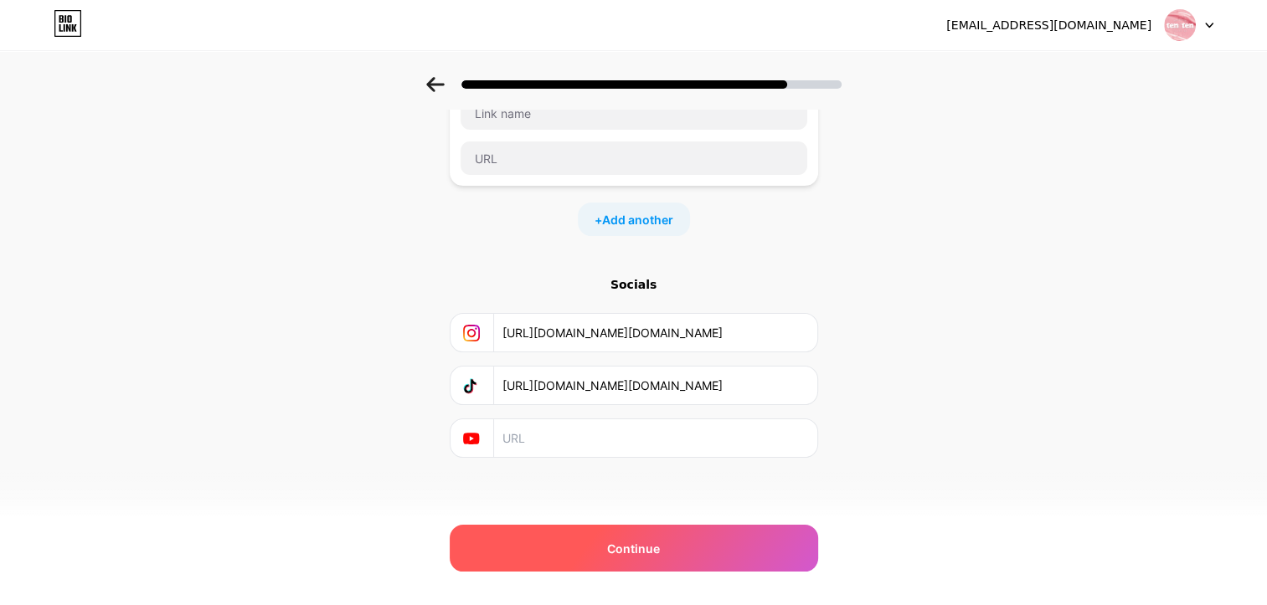
type input "https://www.facebook.com/1010.skincare"
click at [622, 568] on div "Continue" at bounding box center [634, 548] width 368 height 47
click at [616, 544] on span "Continue" at bounding box center [633, 549] width 53 height 18
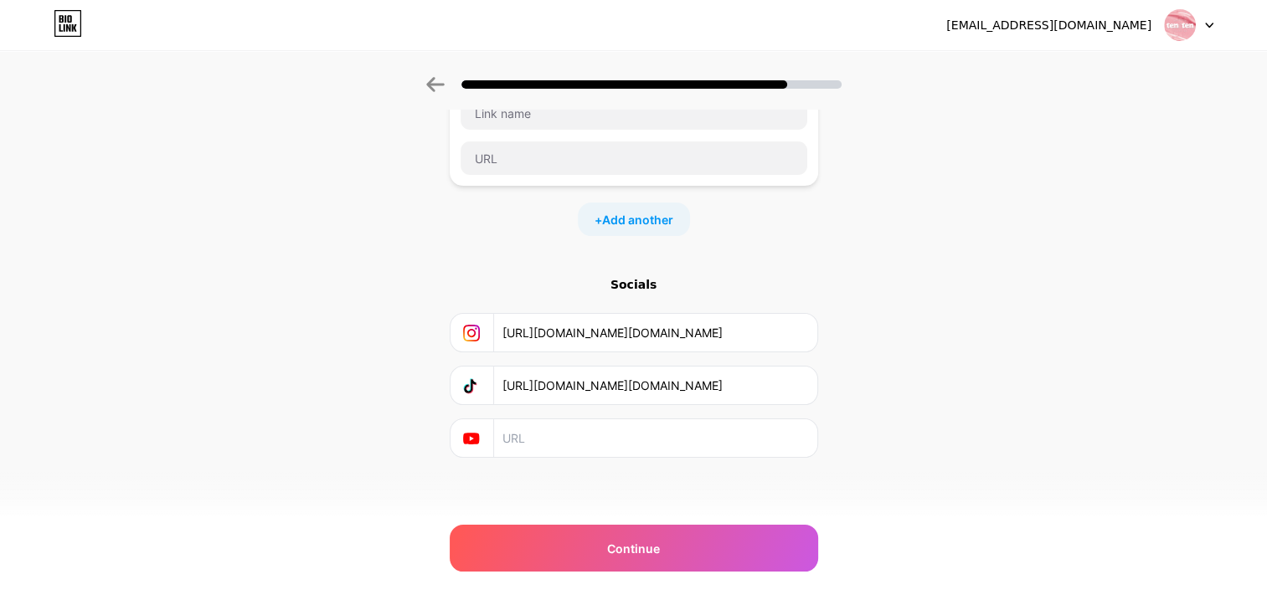
click at [982, 471] on div "Start with a link Add anything you want your followers to see. Facebook https:/…" at bounding box center [633, 189] width 1267 height 706
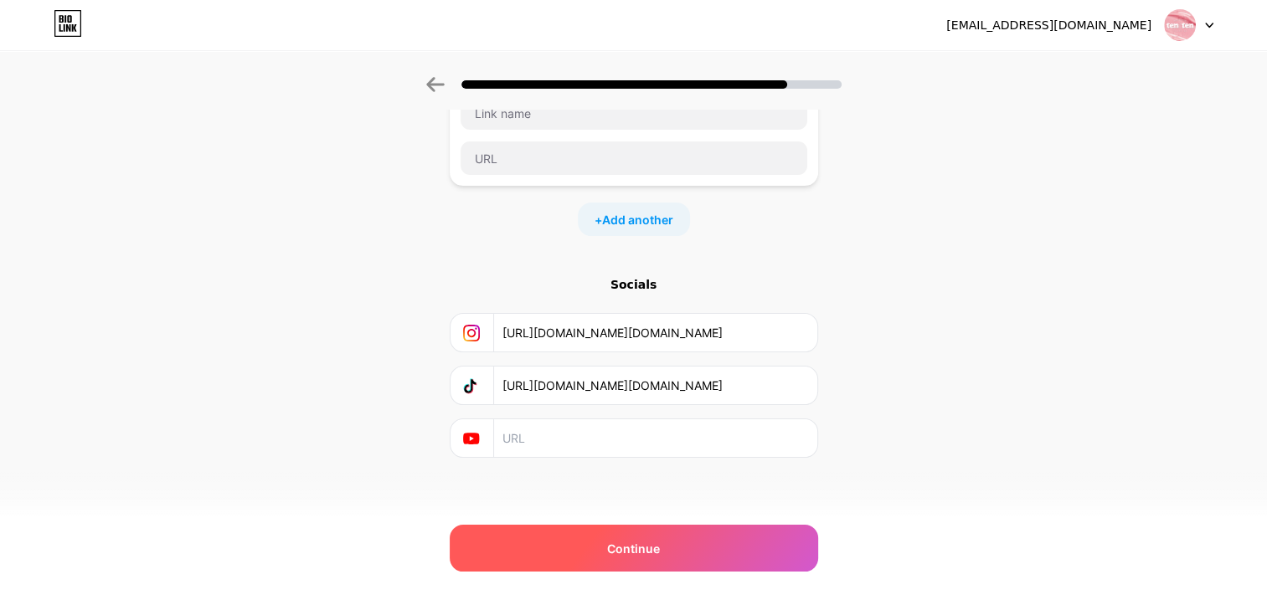
click at [681, 539] on div "Continue" at bounding box center [634, 548] width 368 height 47
drag, startPoint x: 681, startPoint y: 539, endPoint x: 638, endPoint y: 553, distance: 44.8
click at [638, 553] on span "Continue" at bounding box center [633, 549] width 53 height 18
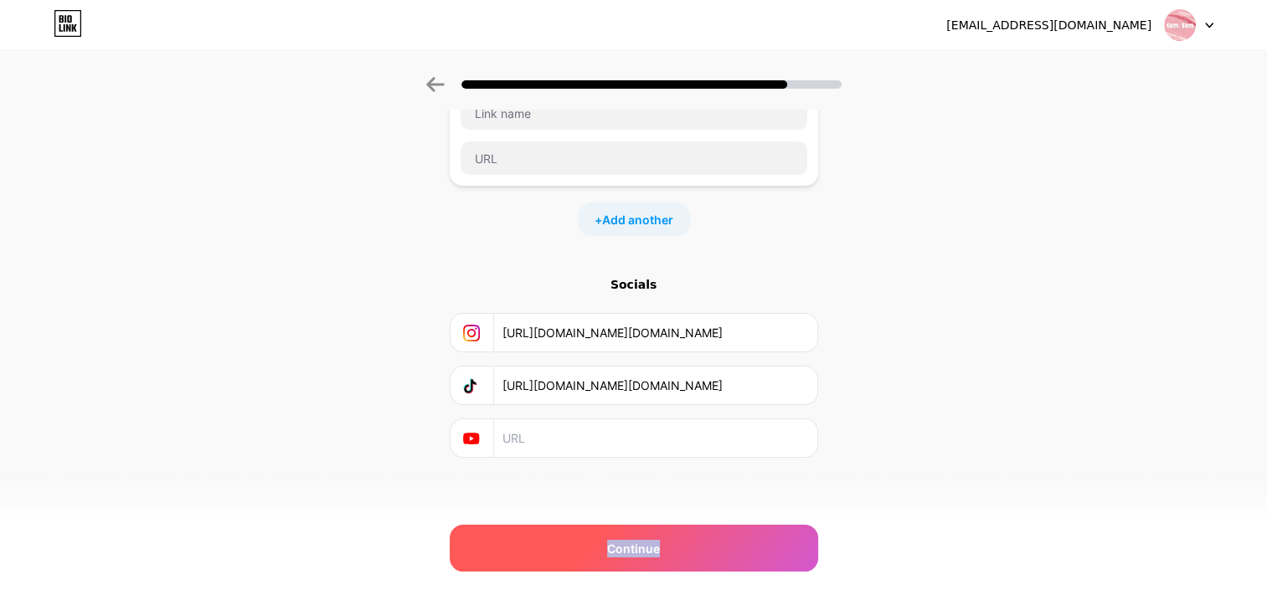
click at [633, 552] on span "Continue" at bounding box center [633, 549] width 53 height 18
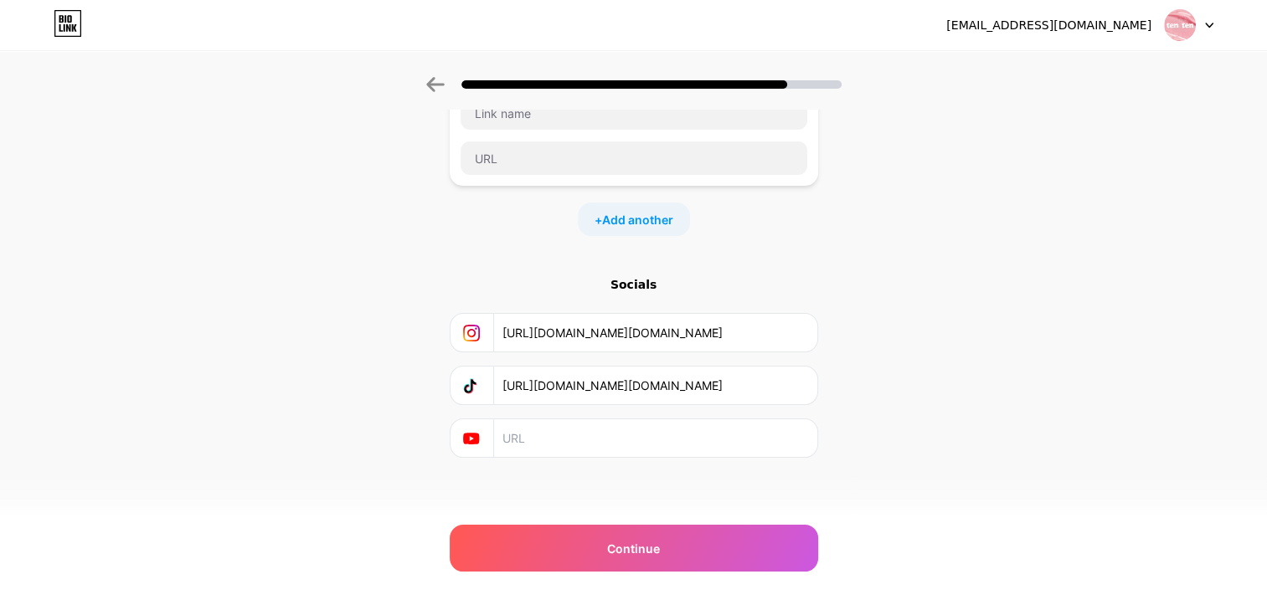
click at [536, 516] on div "Start with a link Add anything you want your followers to see. Facebook https:/…" at bounding box center [634, 210] width 368 height 664
click at [543, 482] on div "Start with a link Add anything you want your followers to see. Facebook https:/…" at bounding box center [634, 210] width 368 height 664
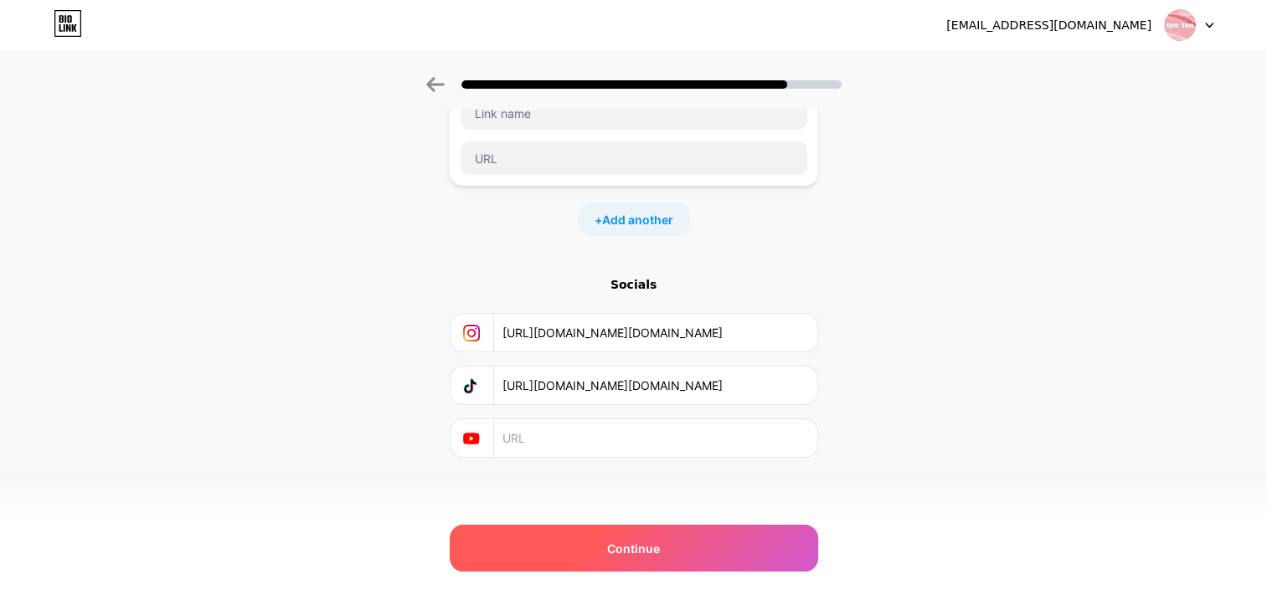
click at [716, 529] on div "Continue" at bounding box center [634, 548] width 368 height 47
click at [618, 529] on div "Continue" at bounding box center [634, 548] width 368 height 47
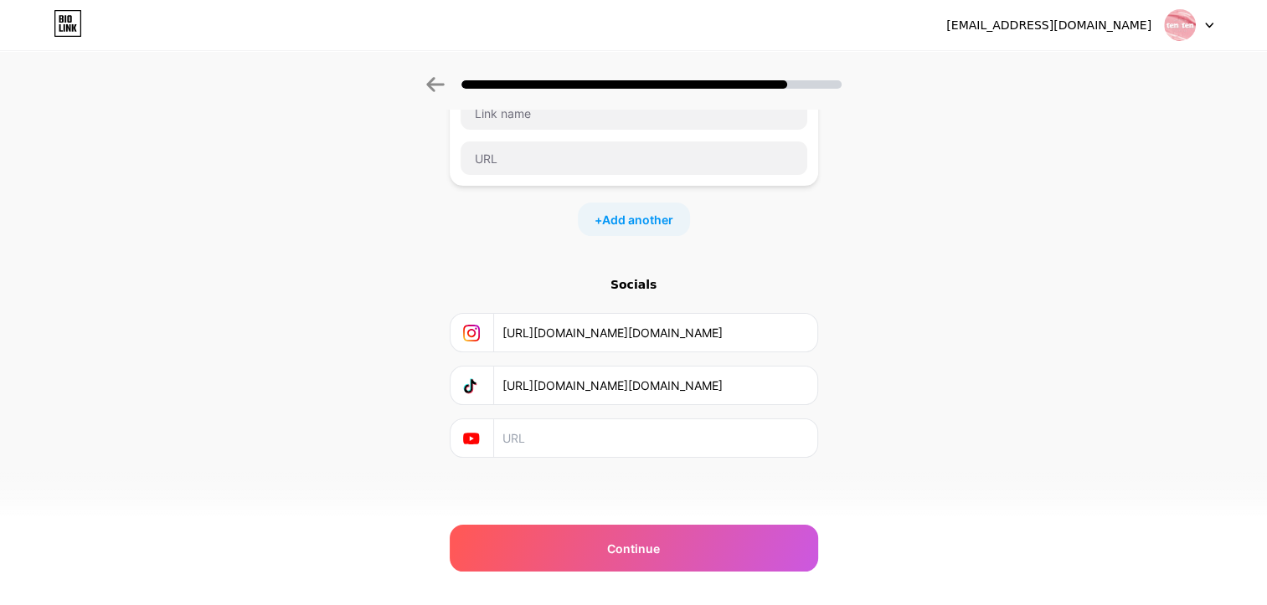
click at [476, 433] on icon at bounding box center [471, 439] width 16 height 12
click at [480, 441] on icon at bounding box center [471, 438] width 17 height 17
click at [541, 437] on input "text" at bounding box center [654, 439] width 304 height 38
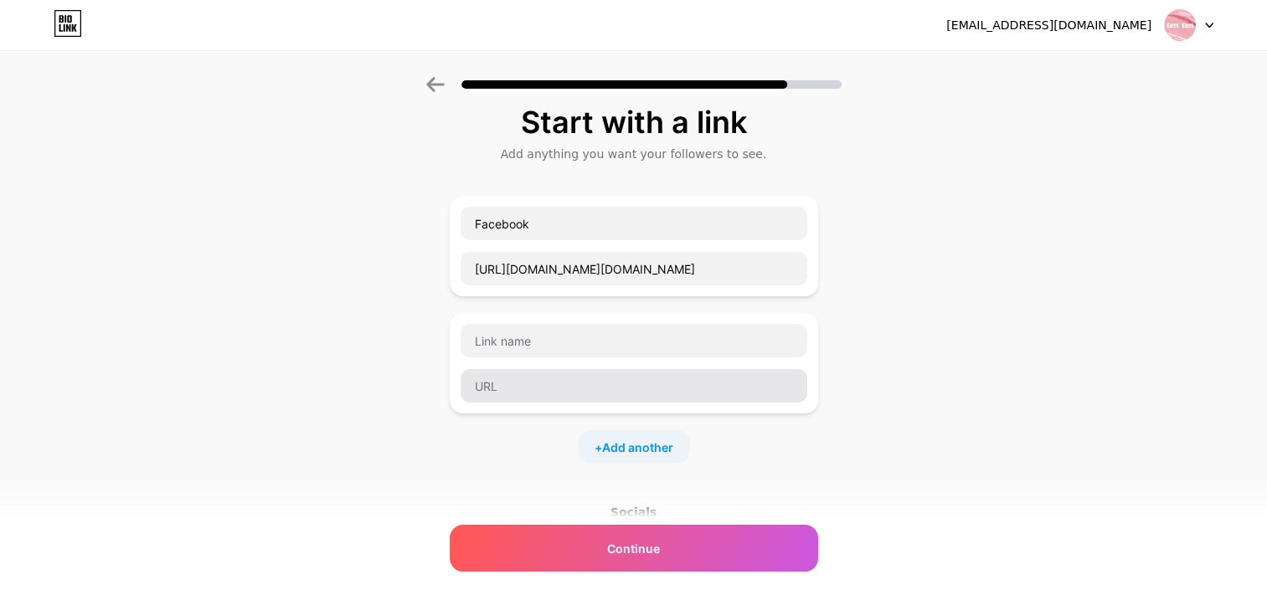
scroll to position [0, 0]
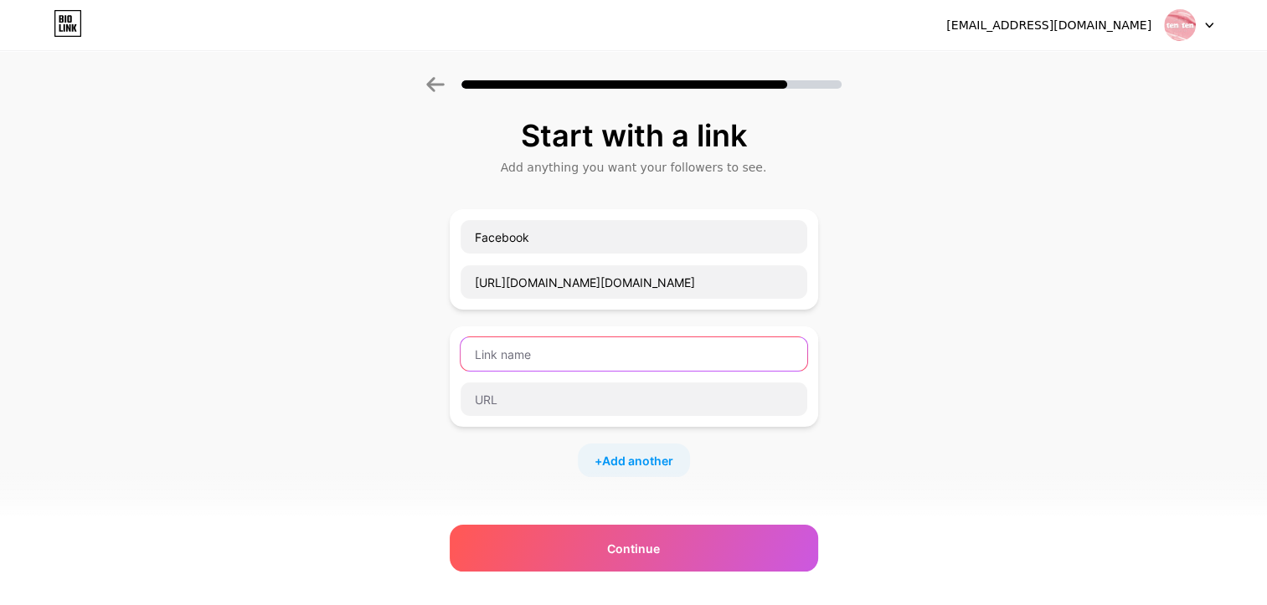
click at [600, 365] on input "text" at bounding box center [634, 353] width 347 height 33
click at [586, 415] on div at bounding box center [634, 399] width 348 height 35
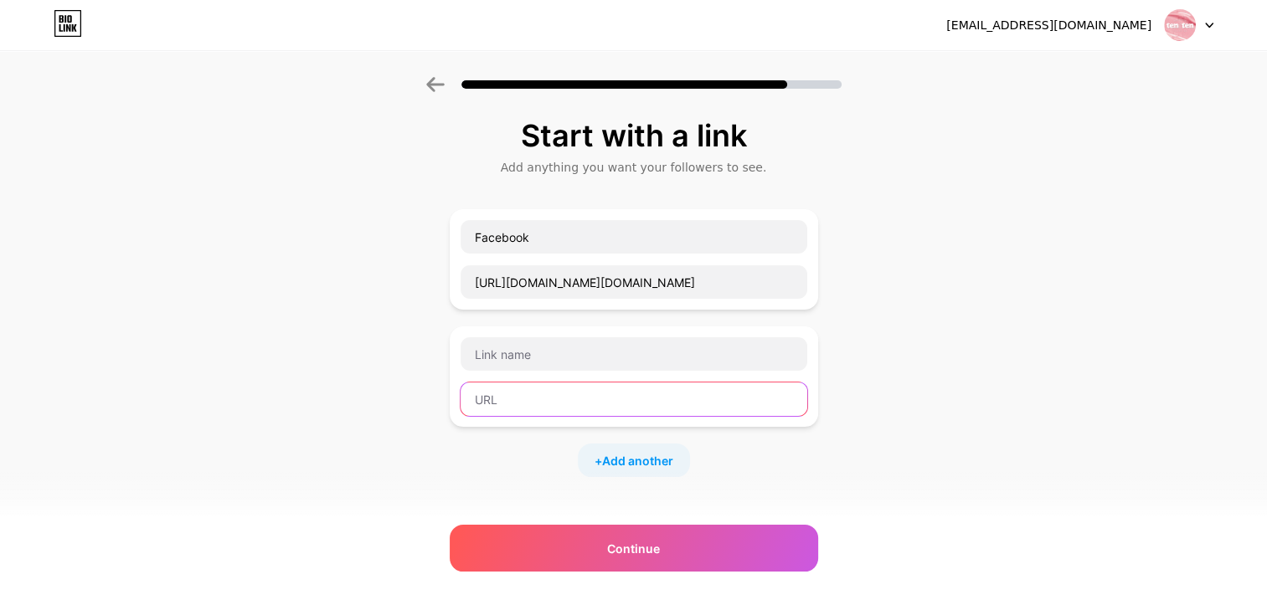
click at [593, 400] on input "text" at bounding box center [634, 399] width 347 height 33
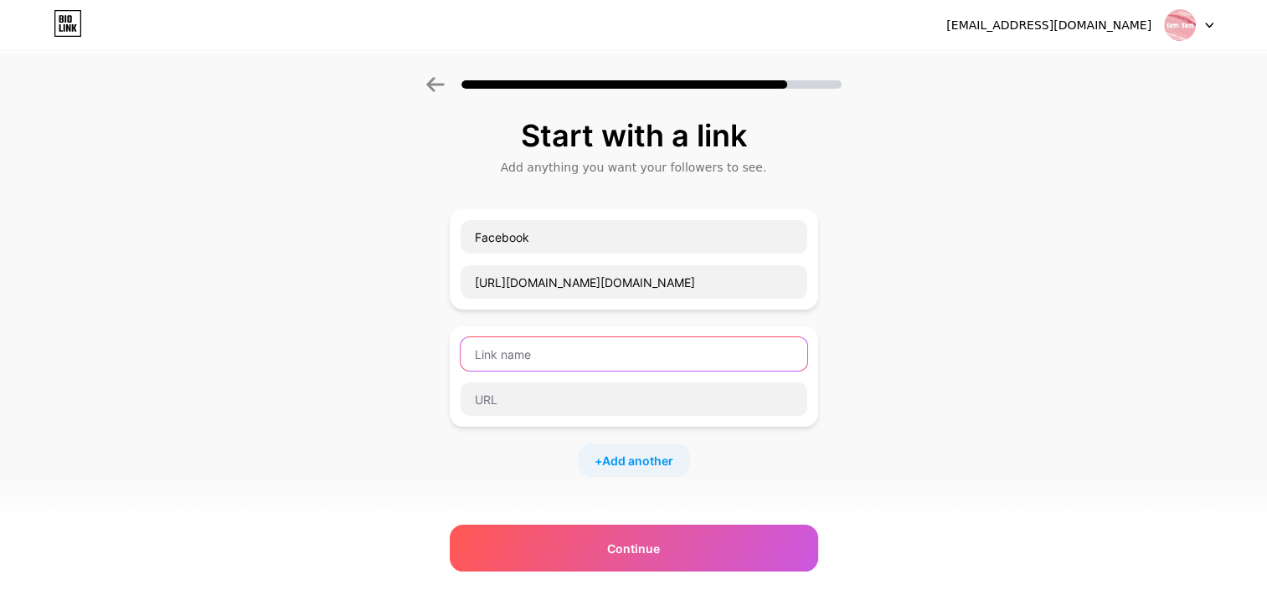
click at [577, 343] on input "text" at bounding box center [634, 353] width 347 height 33
click at [444, 83] on icon at bounding box center [435, 84] width 18 height 15
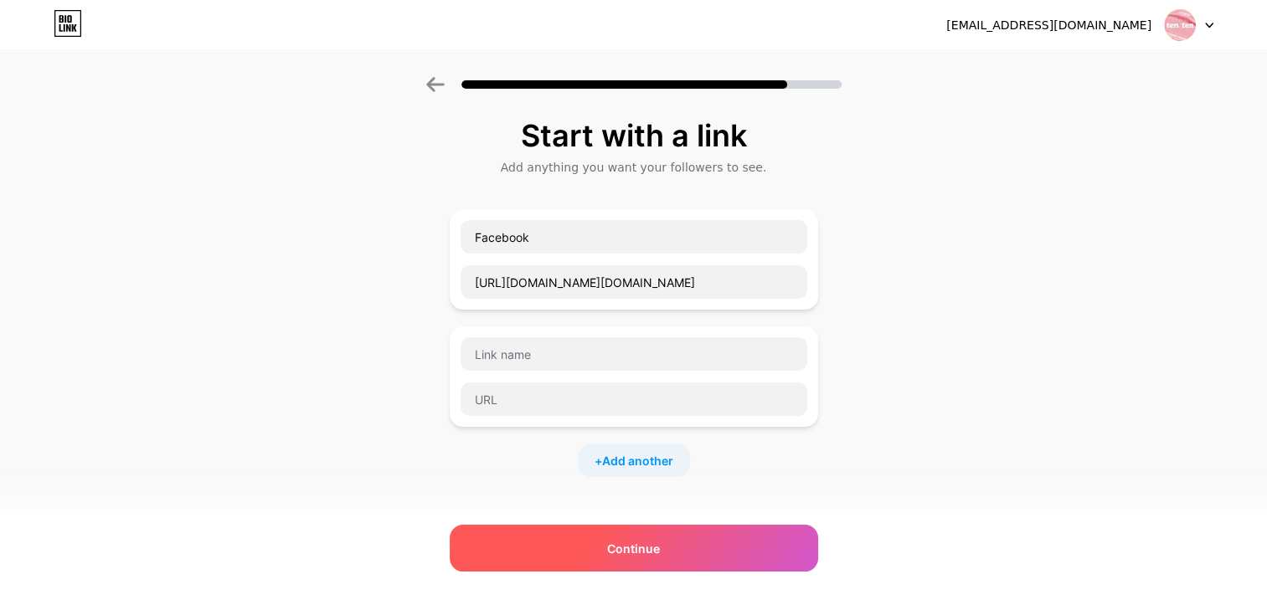
click at [627, 544] on span "Continue" at bounding box center [633, 549] width 53 height 18
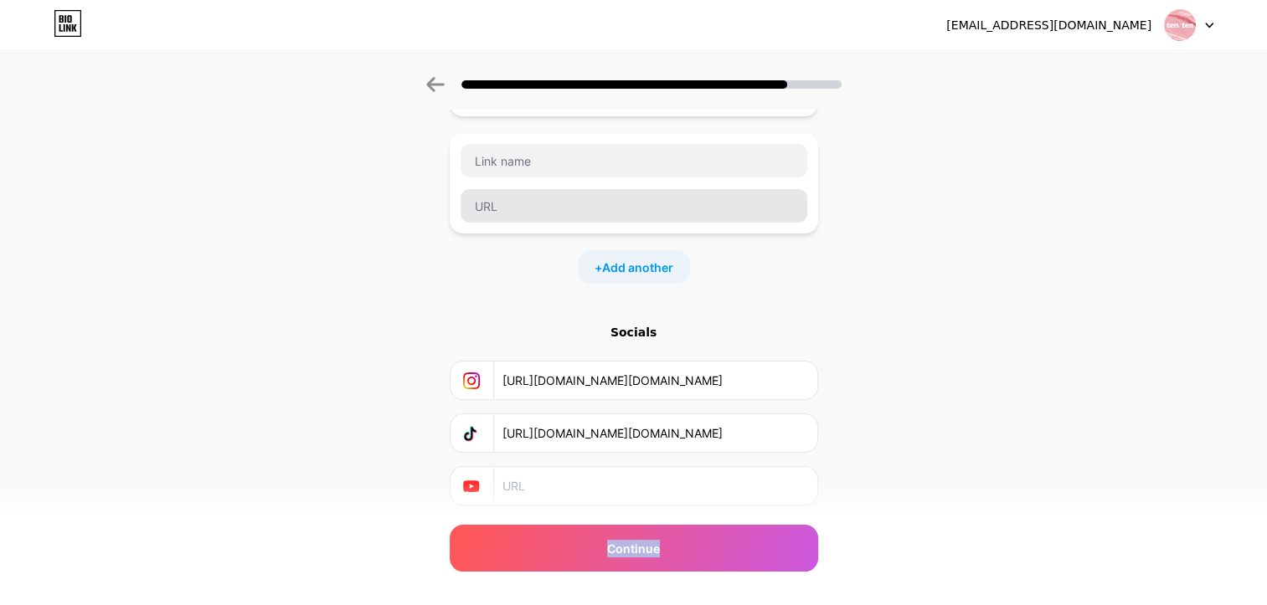
scroll to position [241, 0]
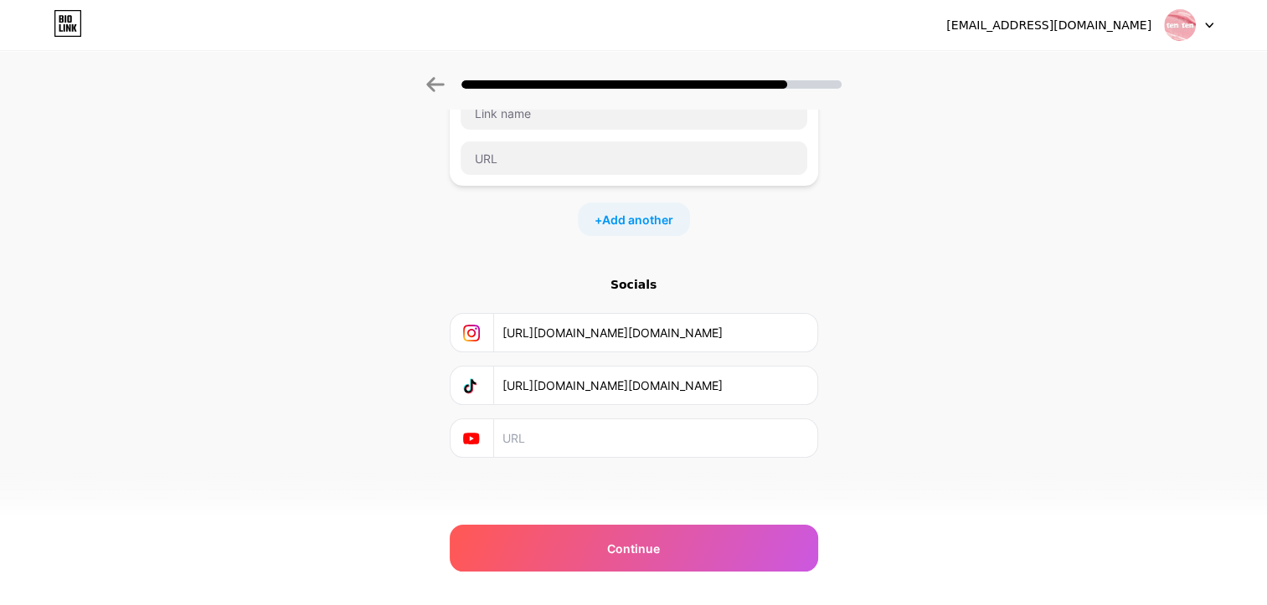
click at [891, 390] on div "Start with a link Add anything you want your followers to see. Facebook https:/…" at bounding box center [633, 189] width 1267 height 706
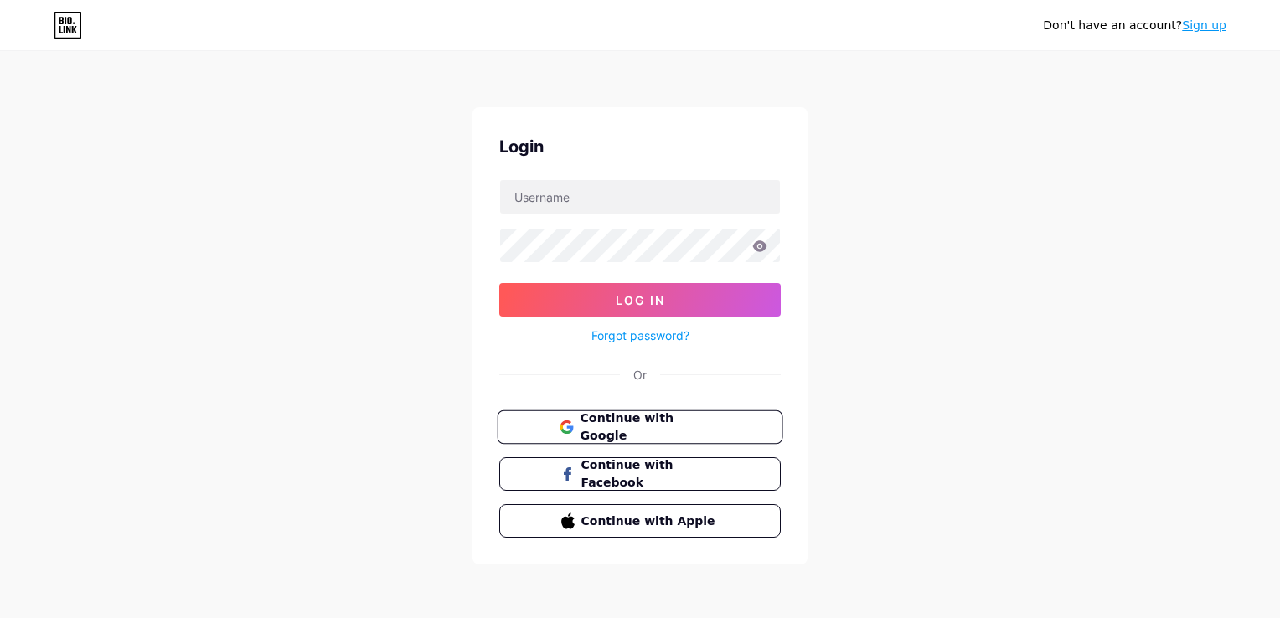
click at [671, 427] on span "Continue with Google" at bounding box center [650, 428] width 140 height 36
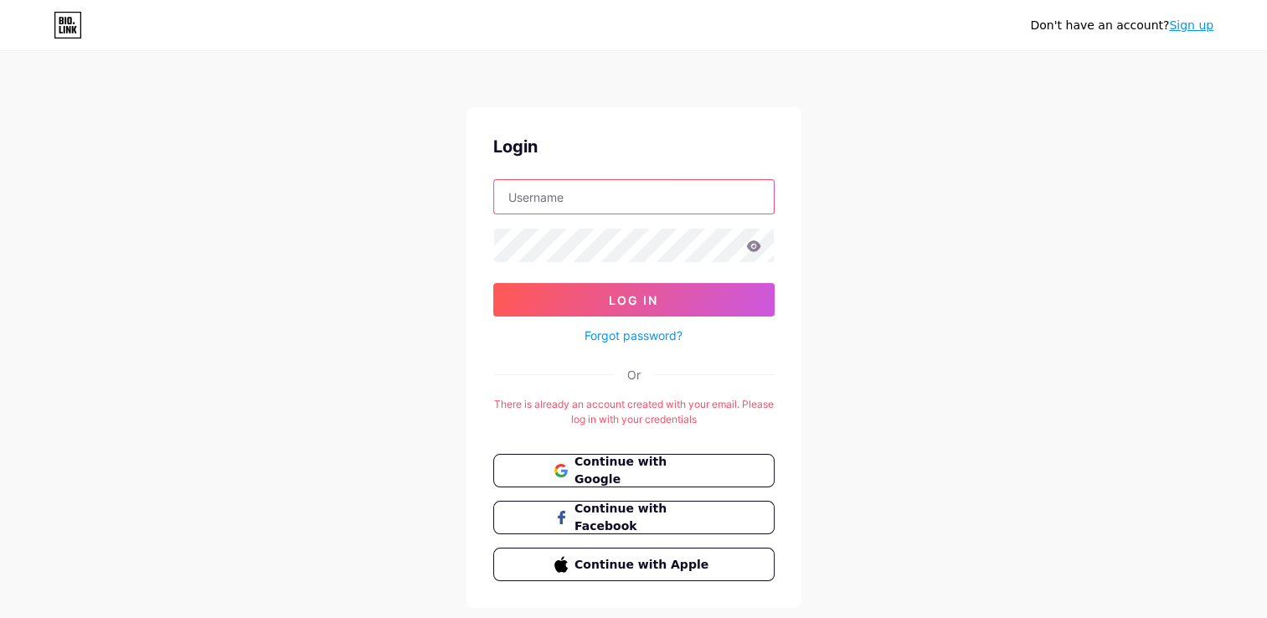
click at [601, 204] on input "text" at bounding box center [634, 196] width 280 height 33
type input "[EMAIL_ADDRESS][DOMAIN_NAME]"
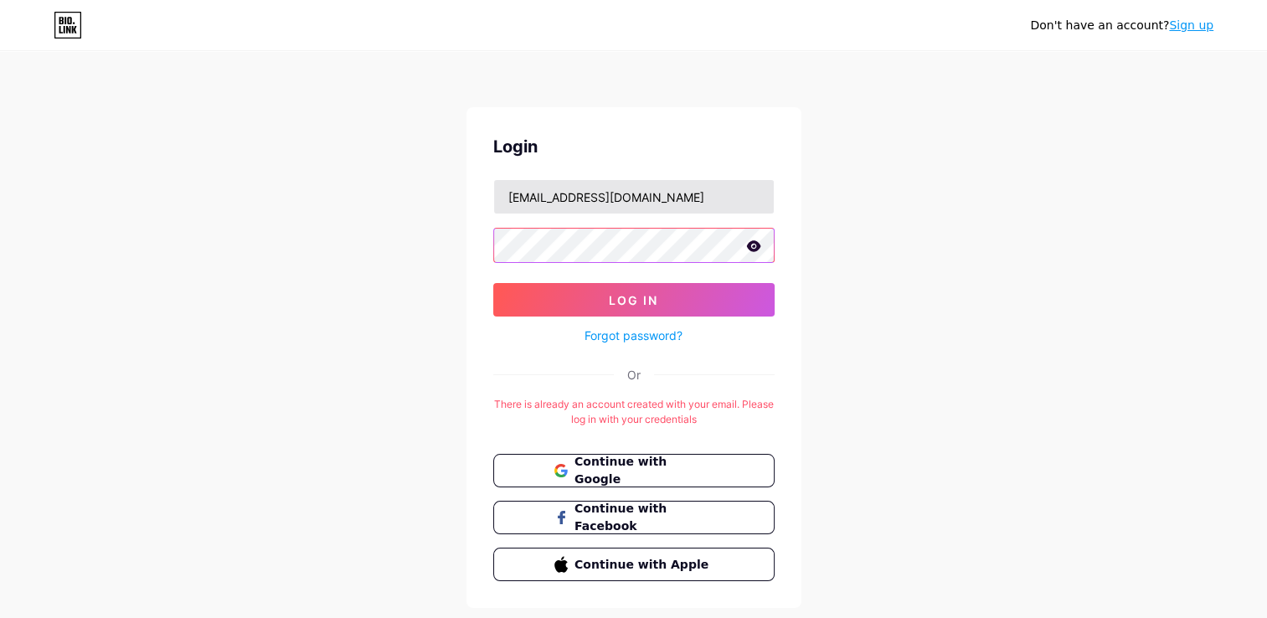
click at [493, 283] on button "Log In" at bounding box center [633, 299] width 281 height 33
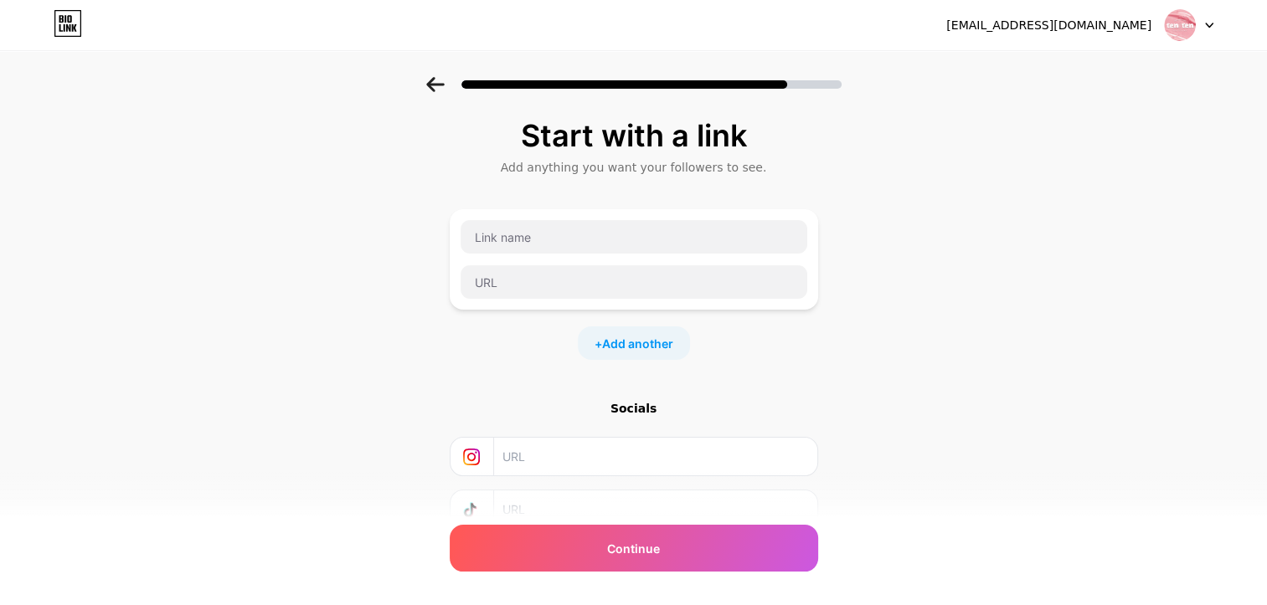
click at [593, 480] on div "Socials" at bounding box center [634, 491] width 368 height 182
click at [602, 461] on input "text" at bounding box center [654, 457] width 304 height 38
paste input "[URL][DOMAIN_NAME][DOMAIN_NAME]"
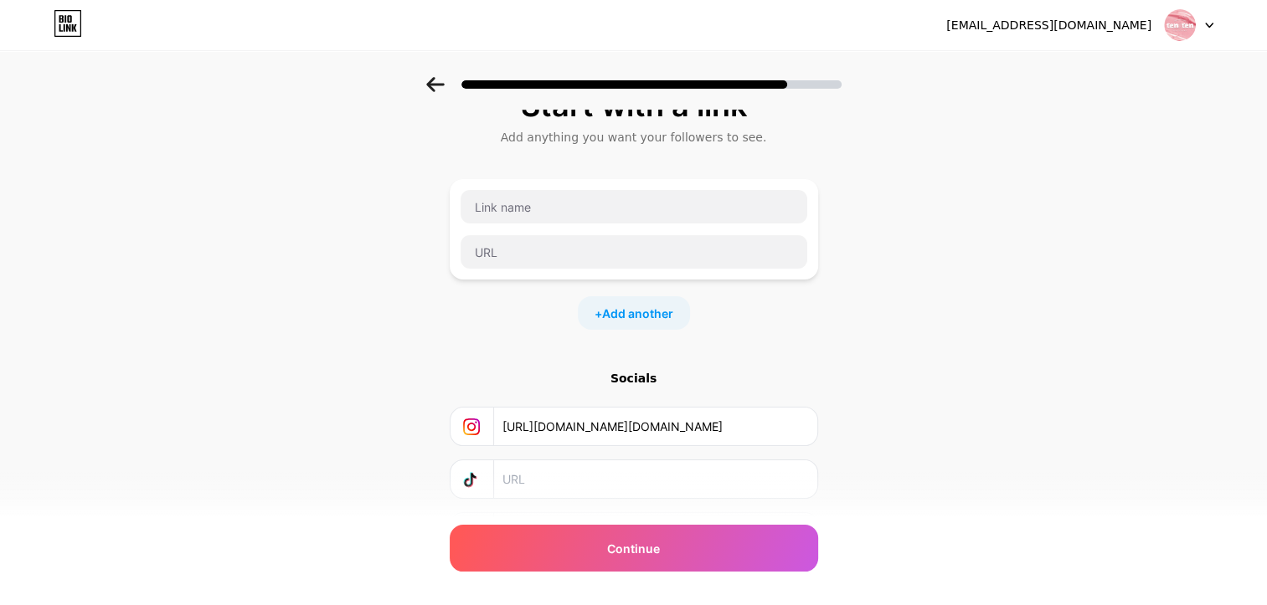
scroll to position [125, 0]
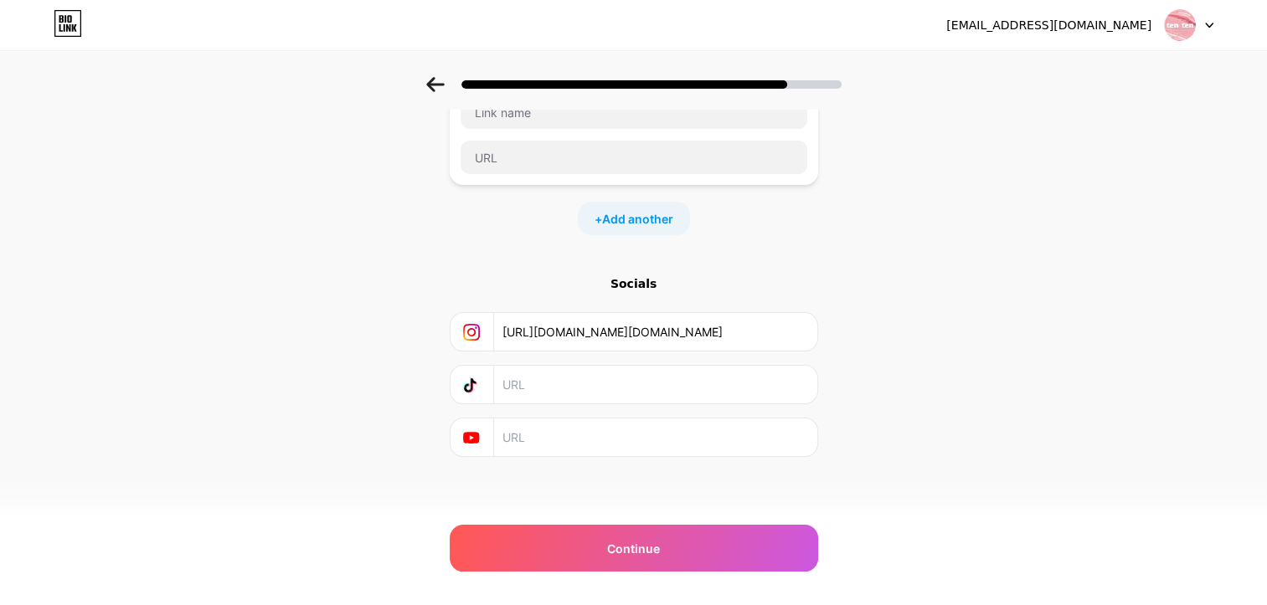
type input "[URL][DOMAIN_NAME][DOMAIN_NAME]"
click at [531, 391] on input "text" at bounding box center [654, 385] width 304 height 38
paste input "[URL][DOMAIN_NAME][DOMAIN_NAME]"
type input "[URL][DOMAIN_NAME][DOMAIN_NAME]"
click at [680, 577] on div "[EMAIL_ADDRESS][DOMAIN_NAME] Logout Link Copied Start with a link Add anything …" at bounding box center [633, 241] width 1267 height 733
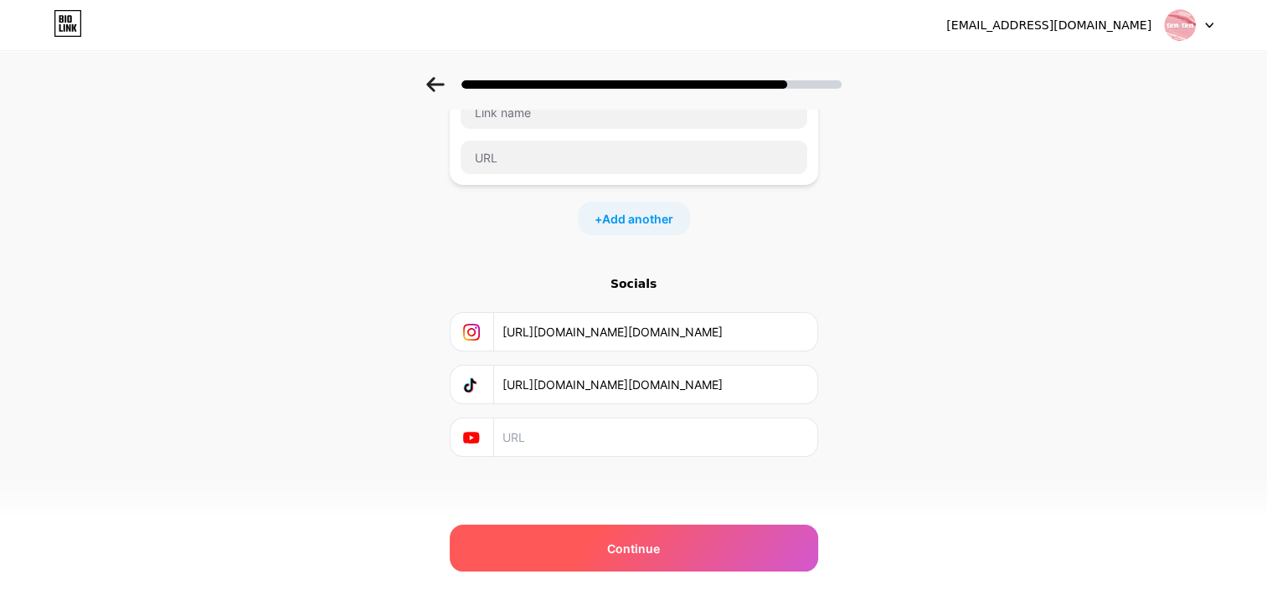
click at [678, 561] on div "Continue" at bounding box center [634, 548] width 368 height 47
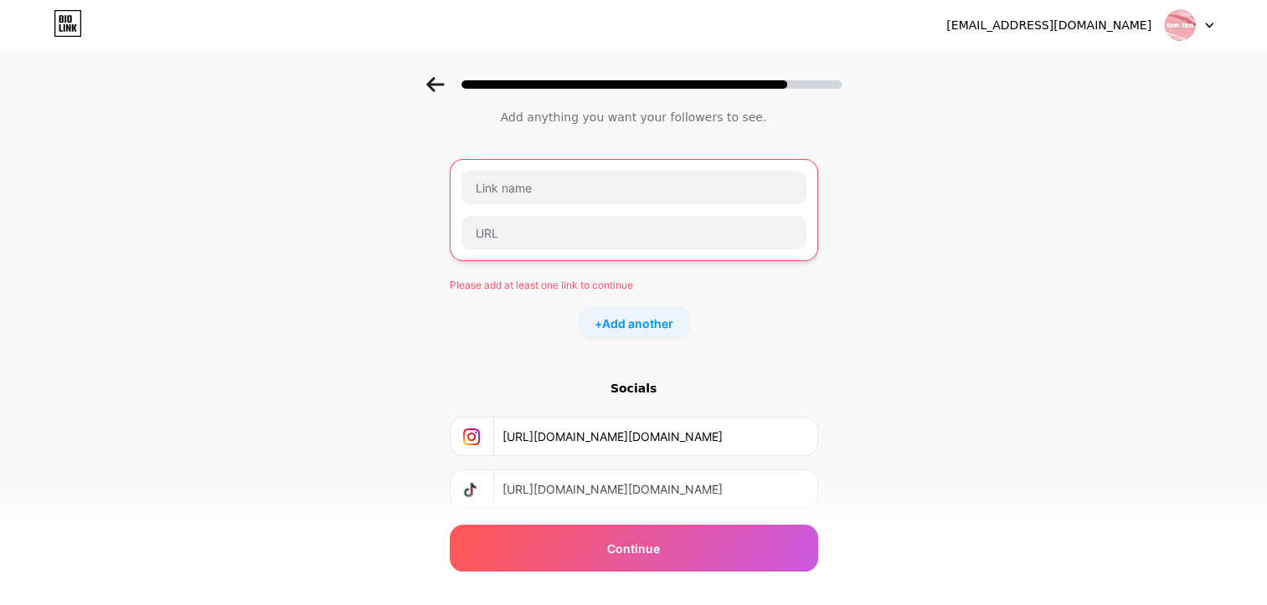
scroll to position [41, 0]
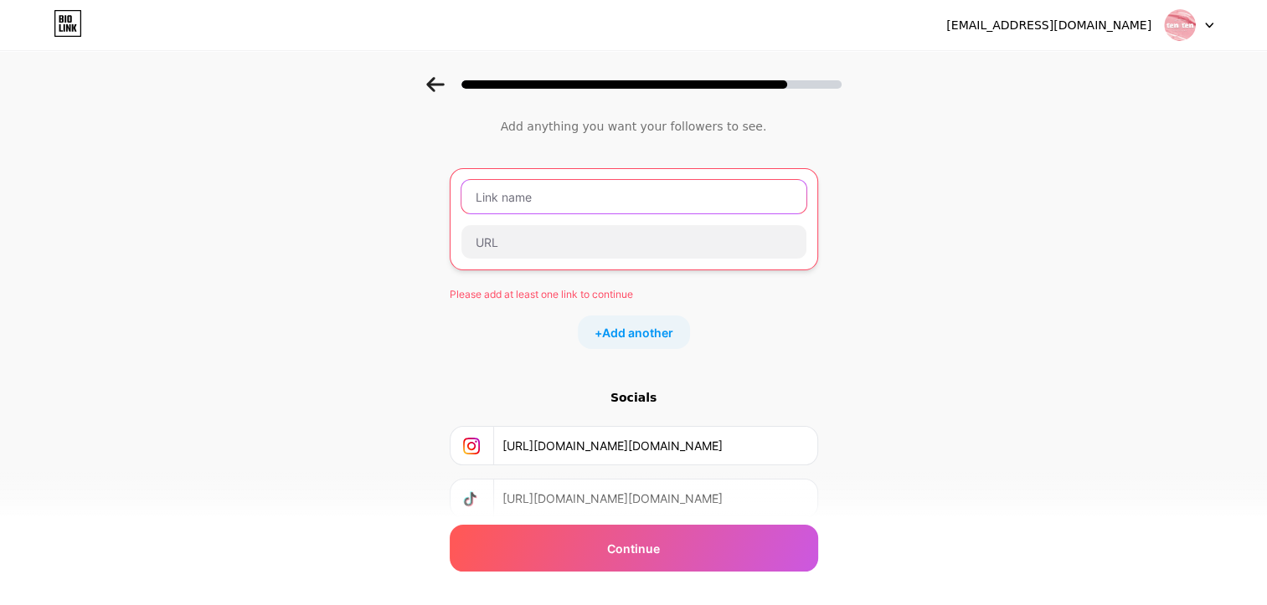
click at [606, 196] on input "text" at bounding box center [633, 196] width 345 height 33
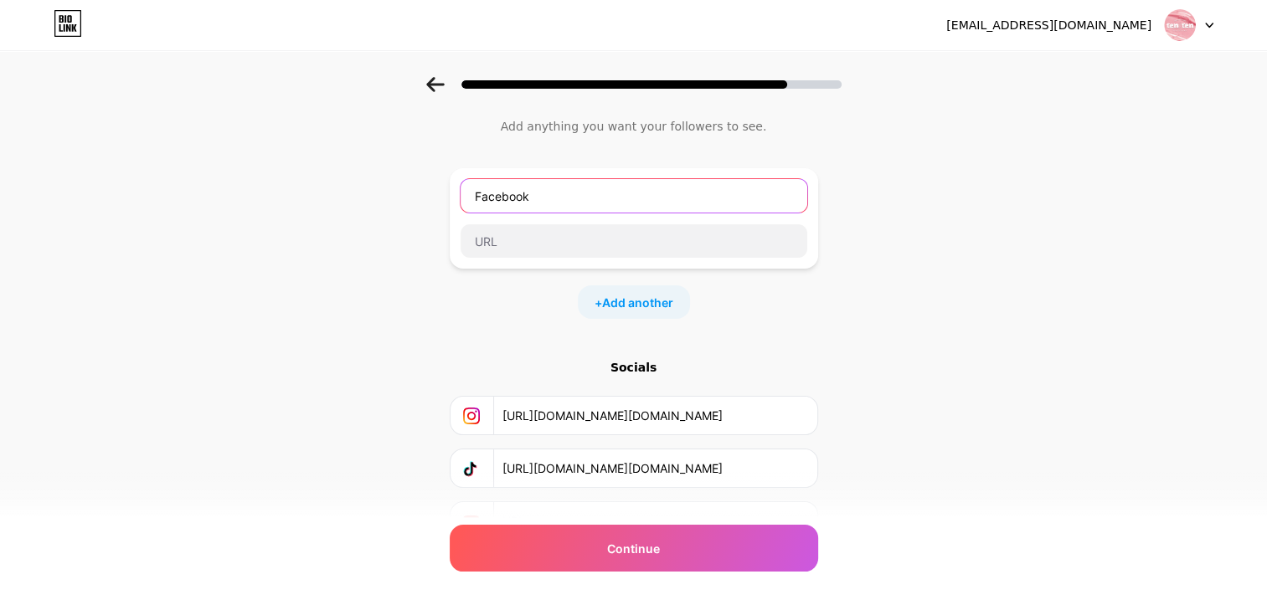
type input "Facebook"
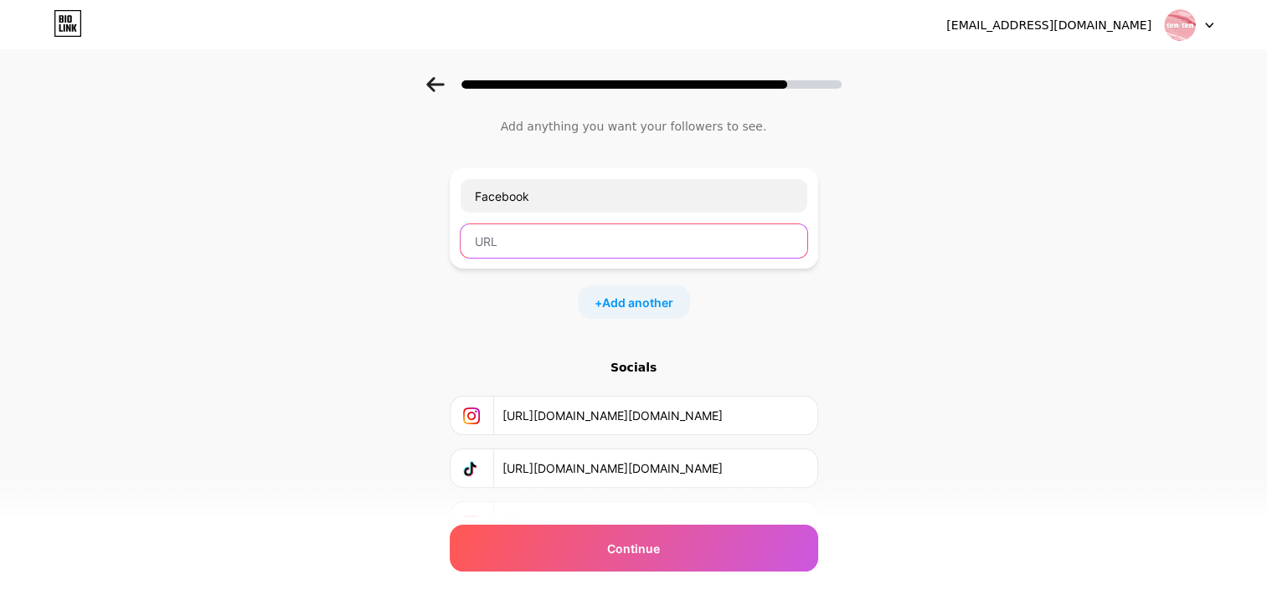
click at [553, 245] on input "text" at bounding box center [634, 240] width 347 height 33
paste input "https://www.facebook.com/1010.skincare"
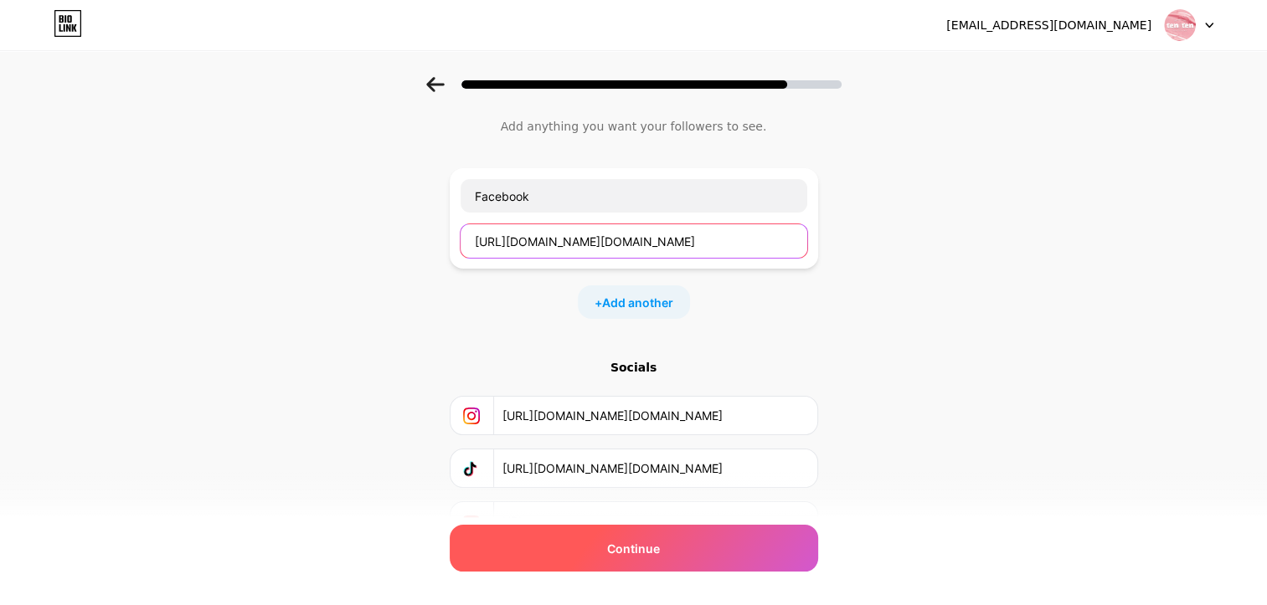
type input "https://www.facebook.com/1010.skincare"
click at [657, 556] on span "Continue" at bounding box center [633, 549] width 53 height 18
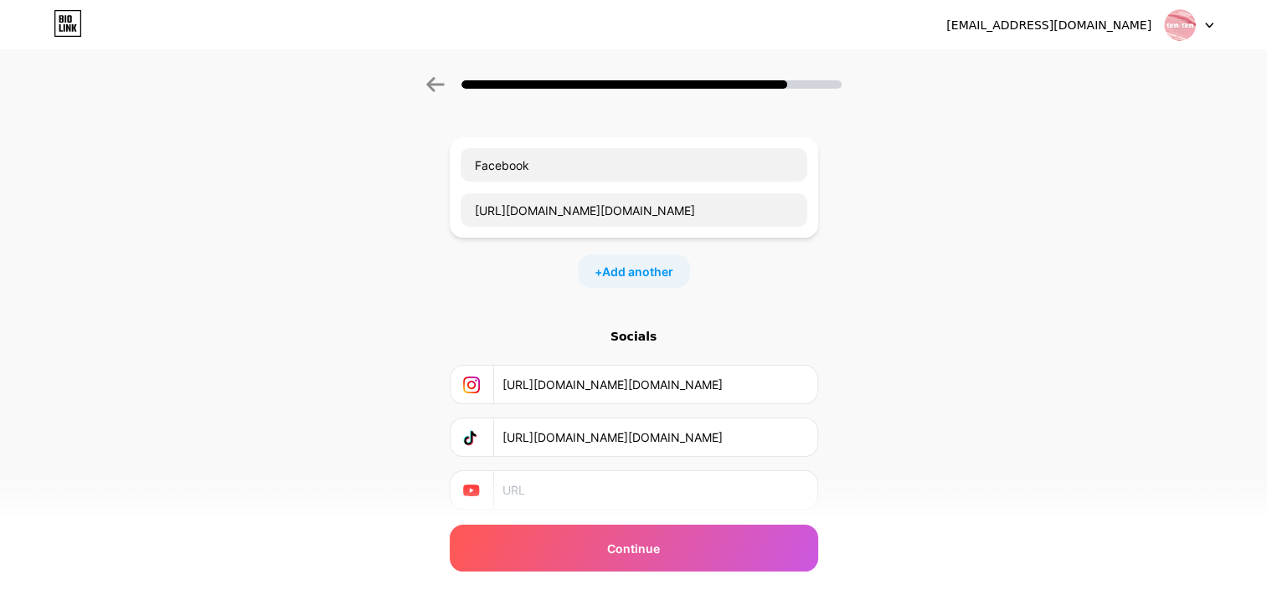
scroll to position [125, 0]
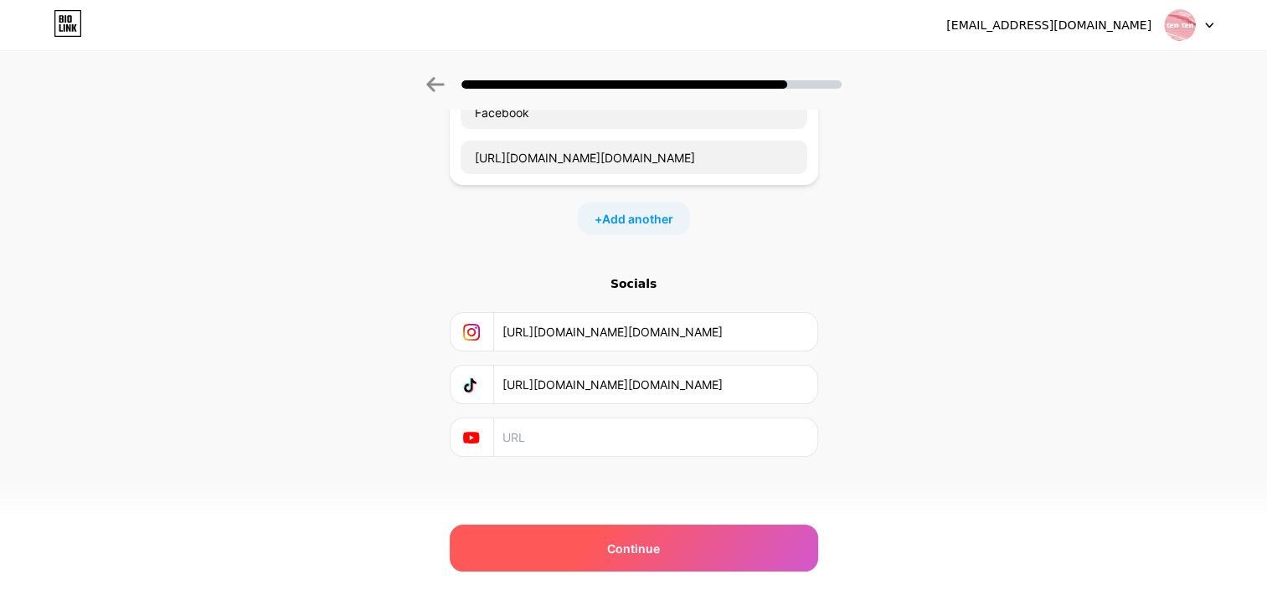
click at [653, 550] on span "Continue" at bounding box center [633, 549] width 53 height 18
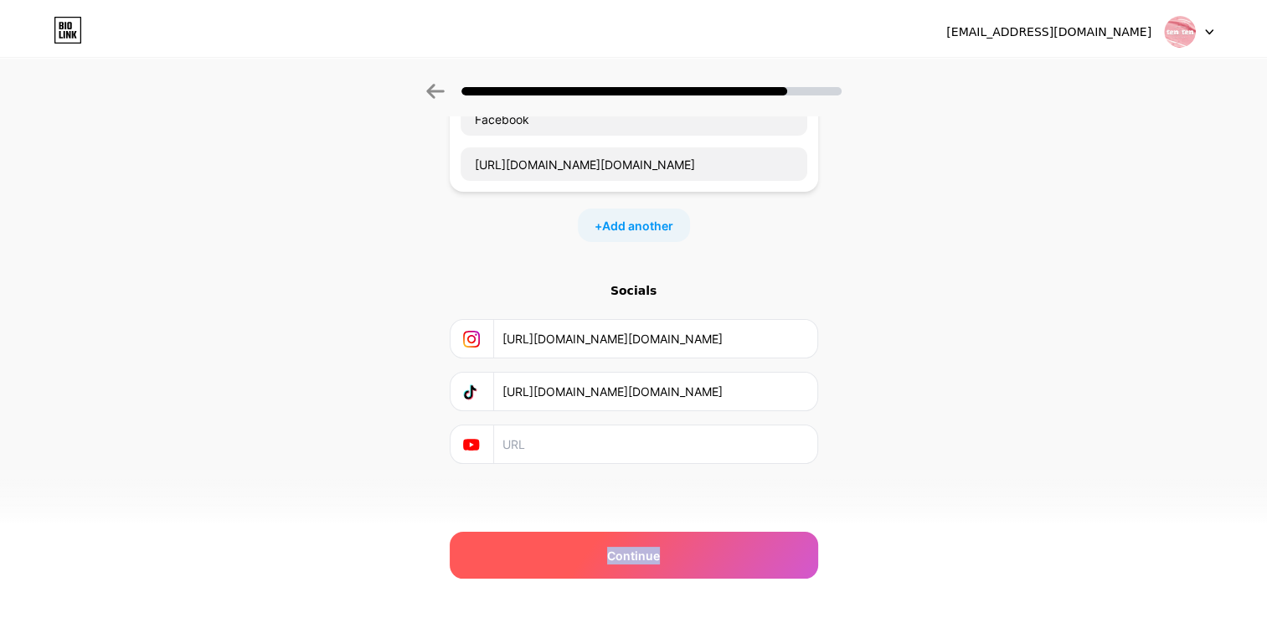
scroll to position [0, 0]
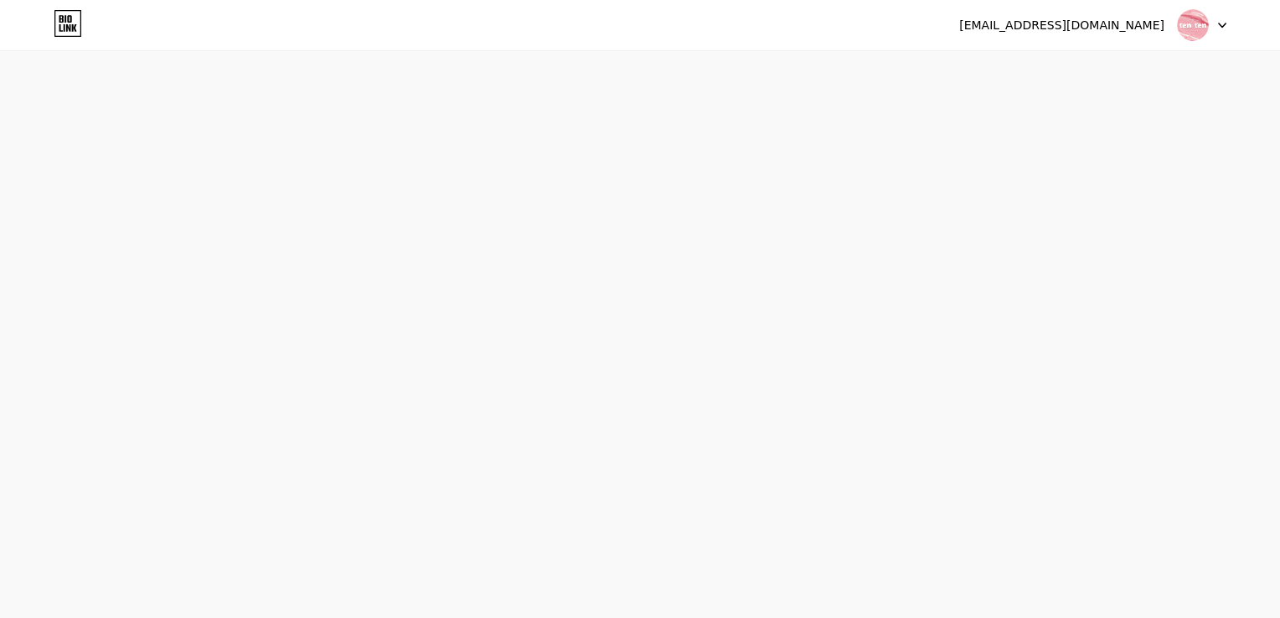
drag, startPoint x: 653, startPoint y: 550, endPoint x: 965, endPoint y: 414, distance: 340.1
click at [965, 414] on div "hello.tennten@gmail.com Logout Link Copied Start your 7 day free trial Cancel a…" at bounding box center [640, 309] width 1280 height 618
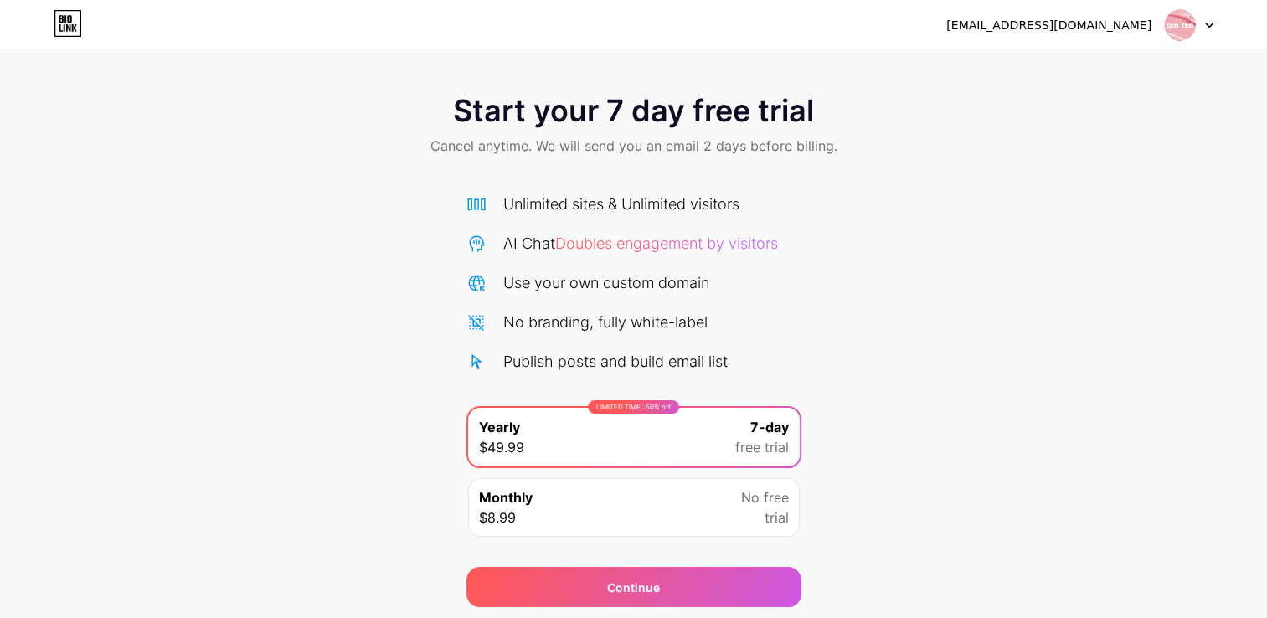
click at [884, 188] on div "Start your 7 day free trial Cancel anytime. We will send you an email 2 days be…" at bounding box center [633, 342] width 1267 height 530
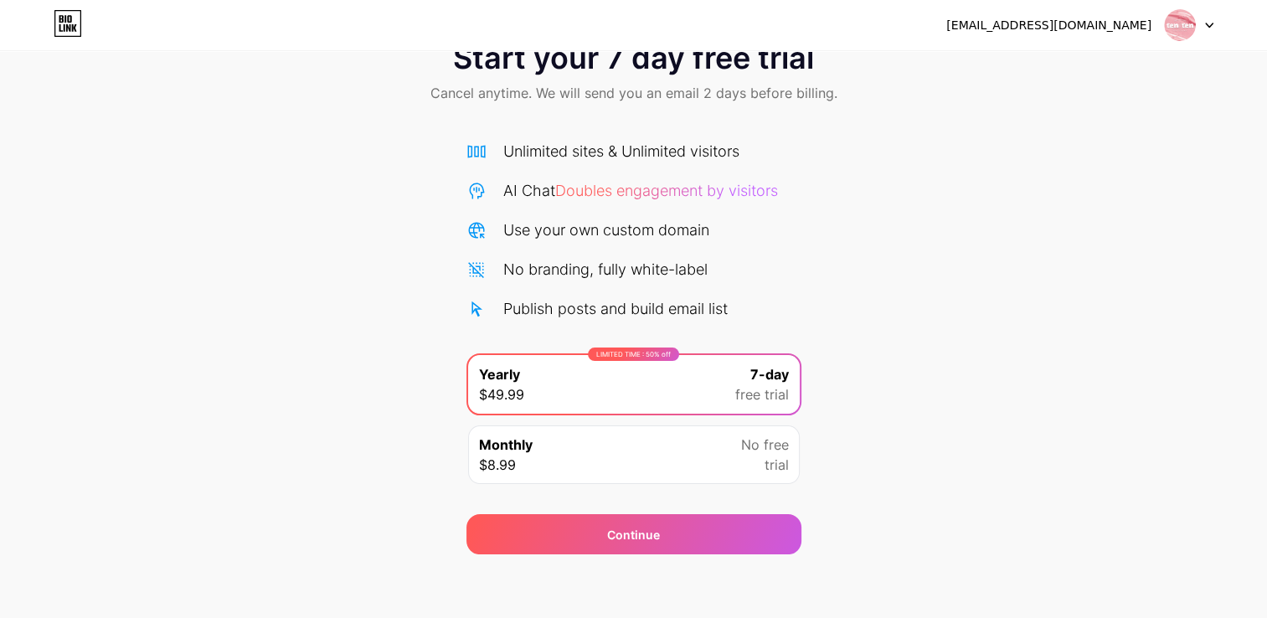
scroll to position [54, 0]
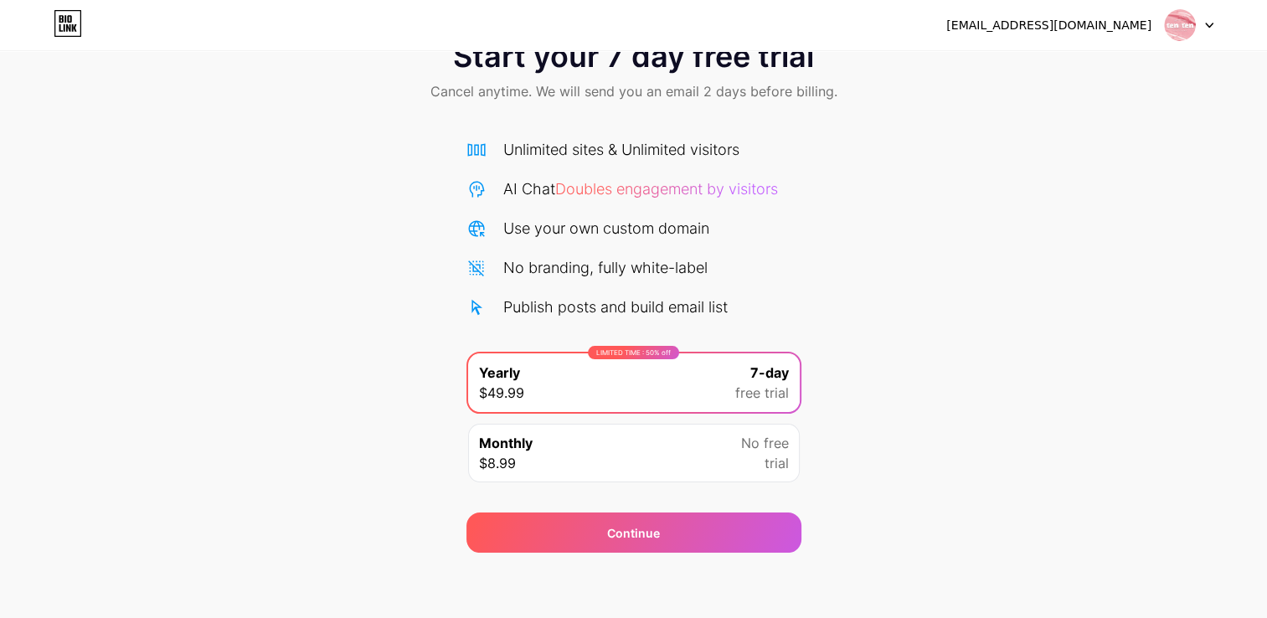
click at [674, 425] on div "Monthly $8.99 No free trial" at bounding box center [634, 453] width 332 height 59
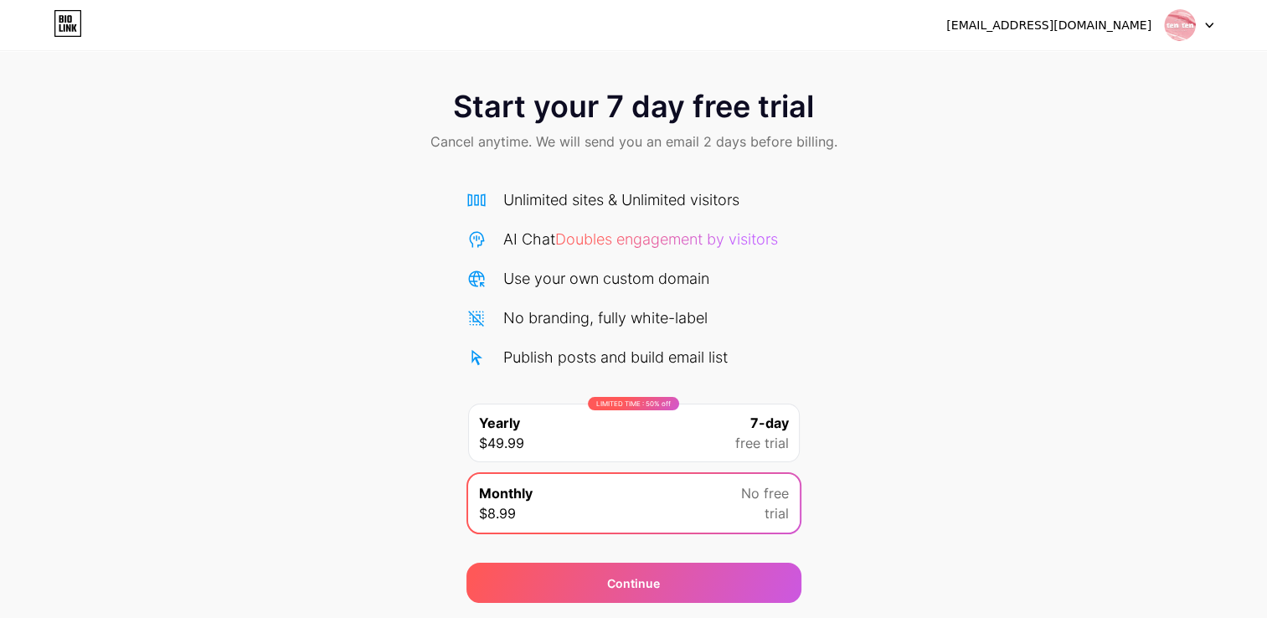
scroll to position [0, 0]
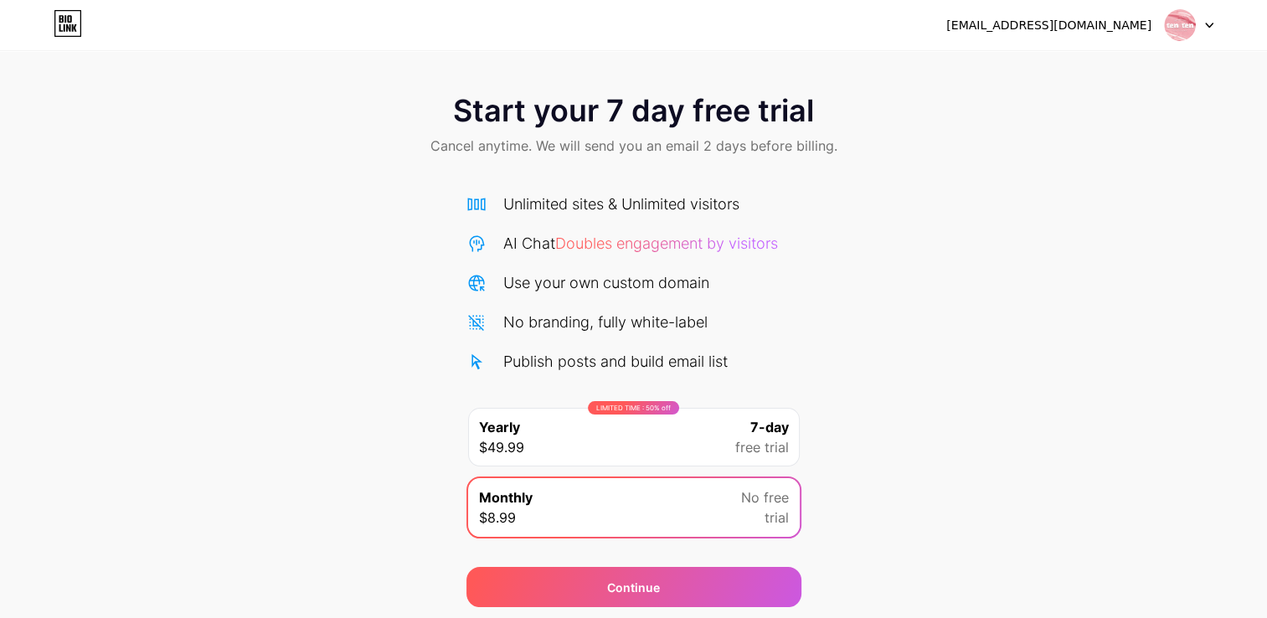
click at [655, 447] on div "LIMITED TIME : 50% off Yearly $49.99 7-day free trial" at bounding box center [634, 437] width 332 height 59
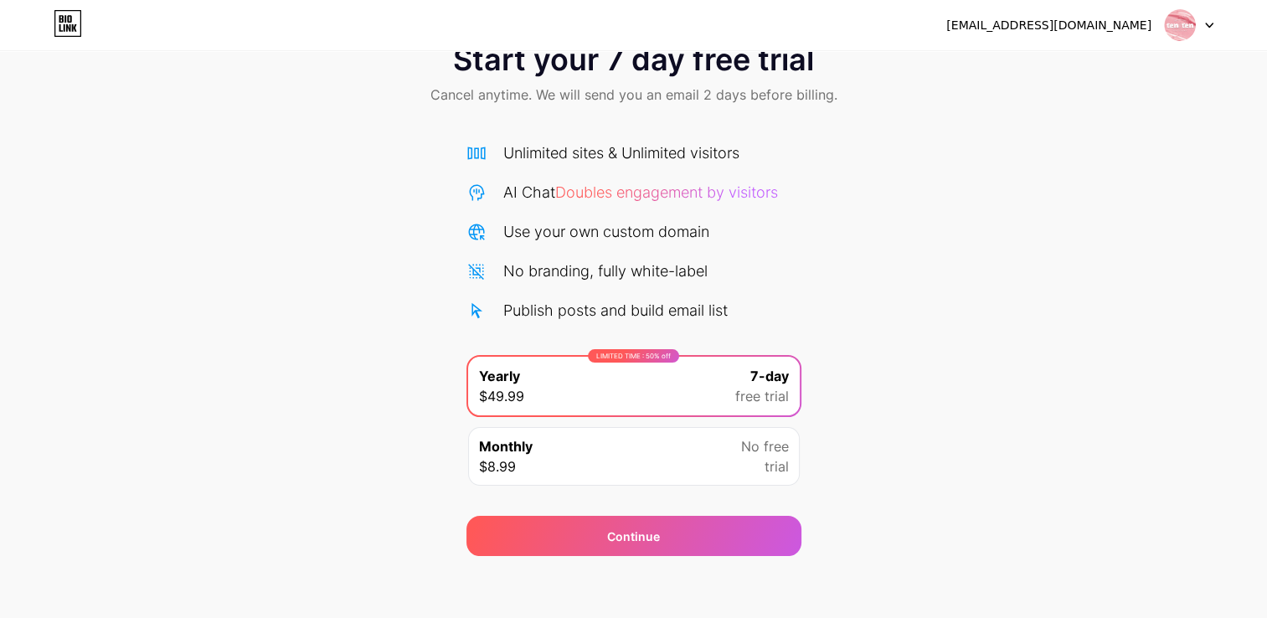
scroll to position [54, 0]
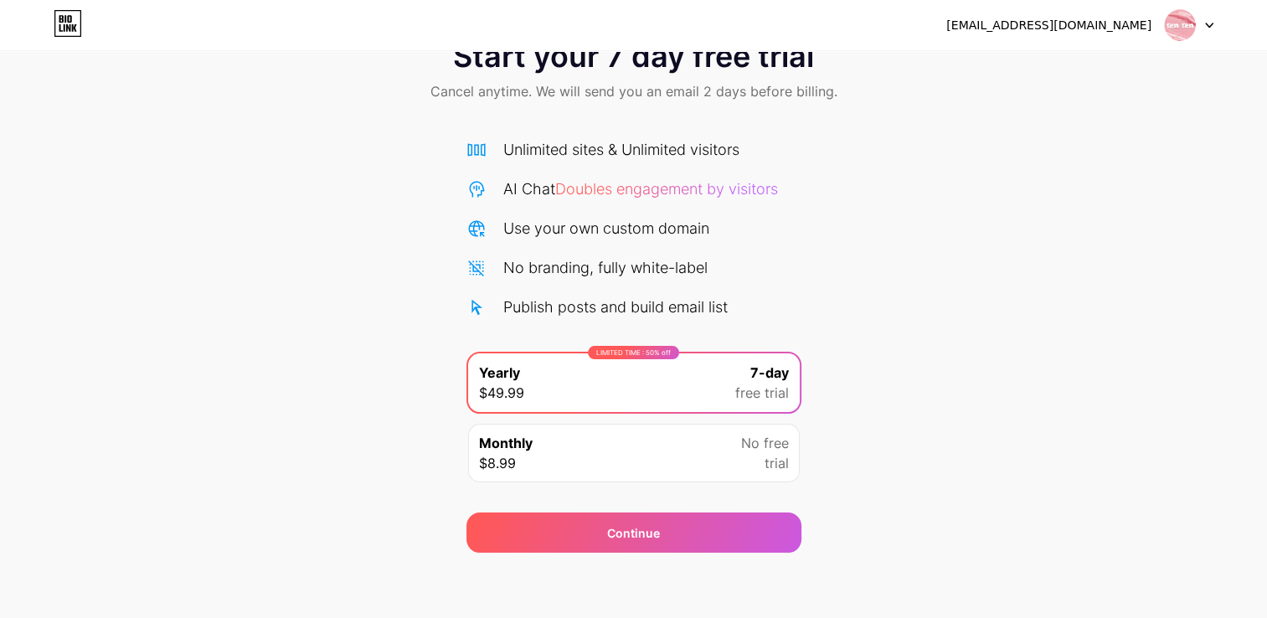
click at [1106, 25] on div "[EMAIL_ADDRESS][DOMAIN_NAME]" at bounding box center [1048, 26] width 205 height 18
click at [1145, 17] on div "[EMAIL_ADDRESS][DOMAIN_NAME]" at bounding box center [1048, 26] width 205 height 18
click at [1186, 25] on img at bounding box center [1180, 25] width 32 height 32
click at [643, 79] on div "Start your 7 day free trial Cancel anytime. We will send you an email 2 days be…" at bounding box center [633, 72] width 1267 height 99
drag, startPoint x: 643, startPoint y: 79, endPoint x: 873, endPoint y: 167, distance: 246.5
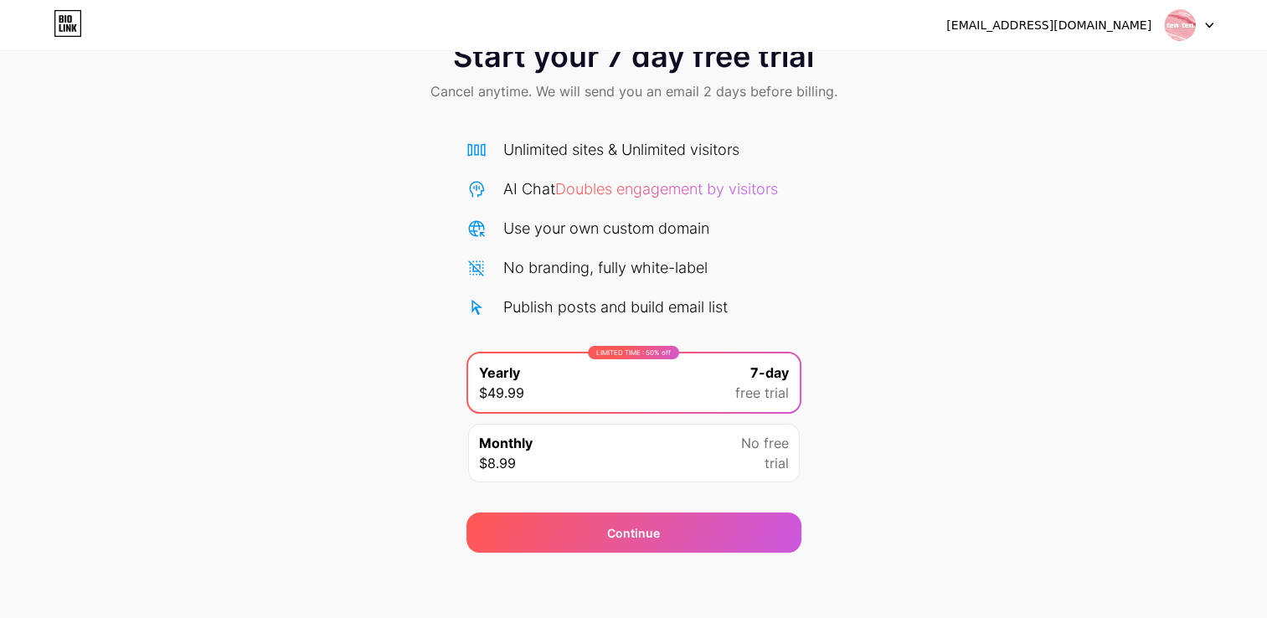
click at [874, 167] on div "Start your 7 day free trial Cancel anytime. We will send you an email 2 days be…" at bounding box center [633, 288] width 1267 height 530
click at [700, 360] on div "LIMITED TIME : 50% off Yearly $49.99 7-day free trial" at bounding box center [634, 382] width 332 height 59
click at [718, 428] on div "Monthly $8.99 No free trial" at bounding box center [634, 453] width 332 height 59
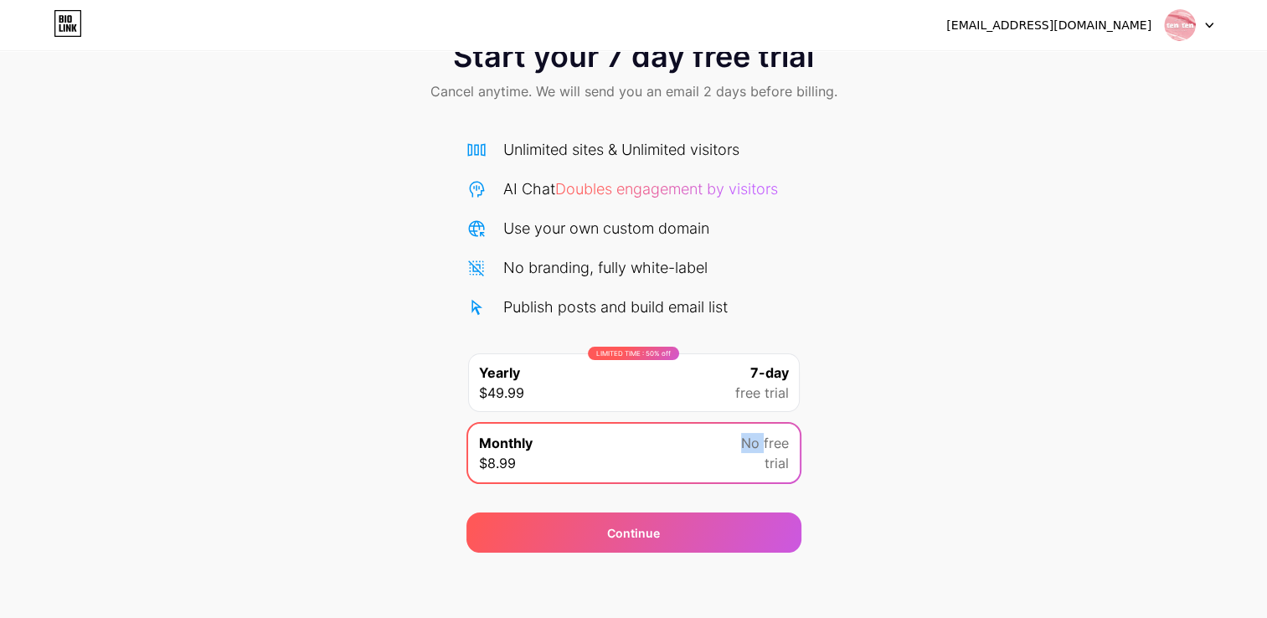
click at [718, 428] on div "Monthly $8.99 No free trial" at bounding box center [634, 453] width 332 height 59
drag, startPoint x: 718, startPoint y: 428, endPoint x: 501, endPoint y: 339, distance: 234.4
click at [504, 347] on div "Unlimited sites & Unlimited visitors AI Chat Doubles engagement by visitors Use…" at bounding box center [633, 315] width 335 height 354
click at [523, 262] on div "No branding, fully white-label" at bounding box center [605, 267] width 204 height 23
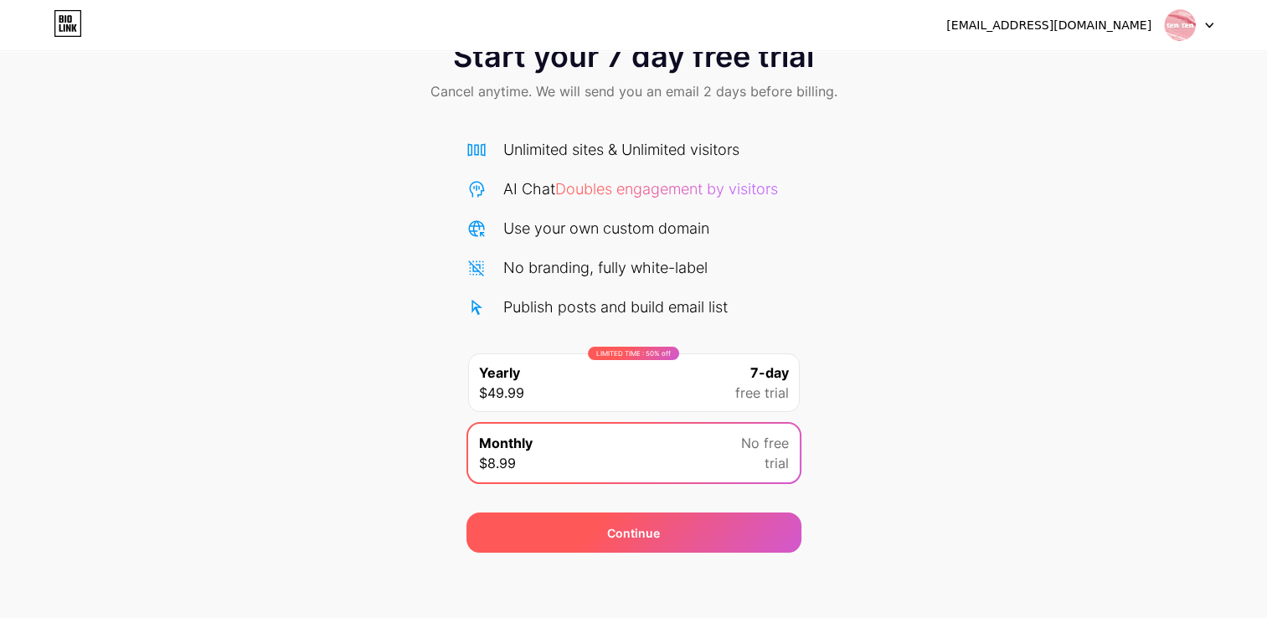
click at [612, 536] on div "Continue" at bounding box center [633, 533] width 53 height 18
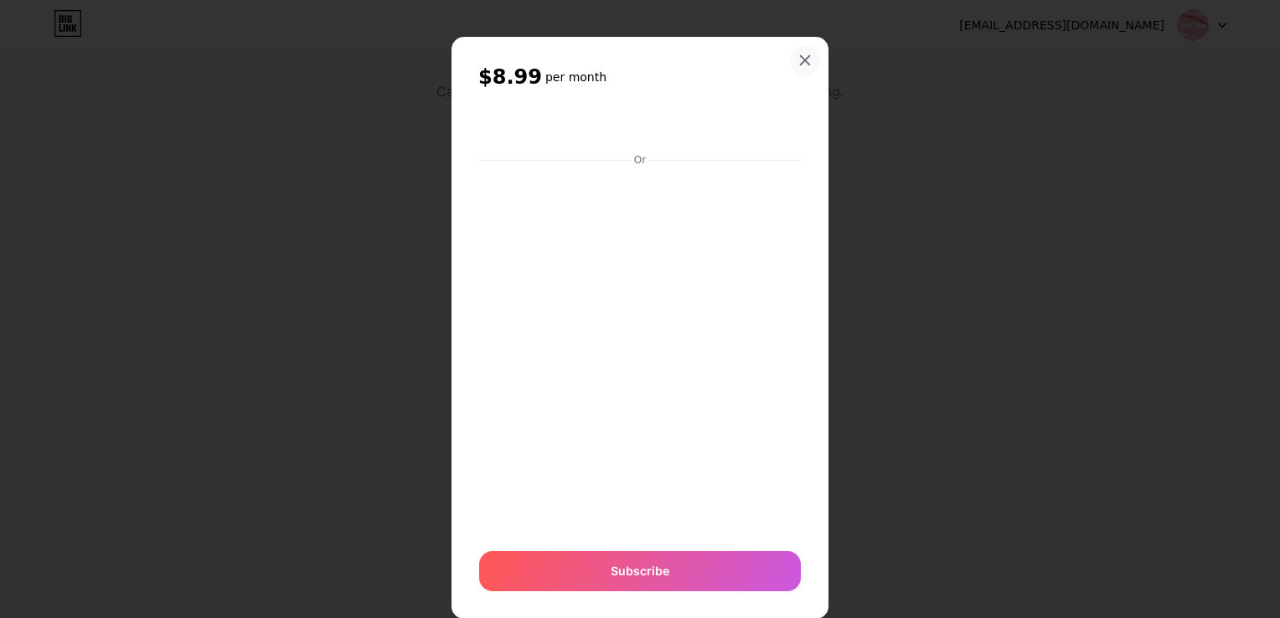
click at [801, 62] on icon at bounding box center [804, 60] width 13 height 13
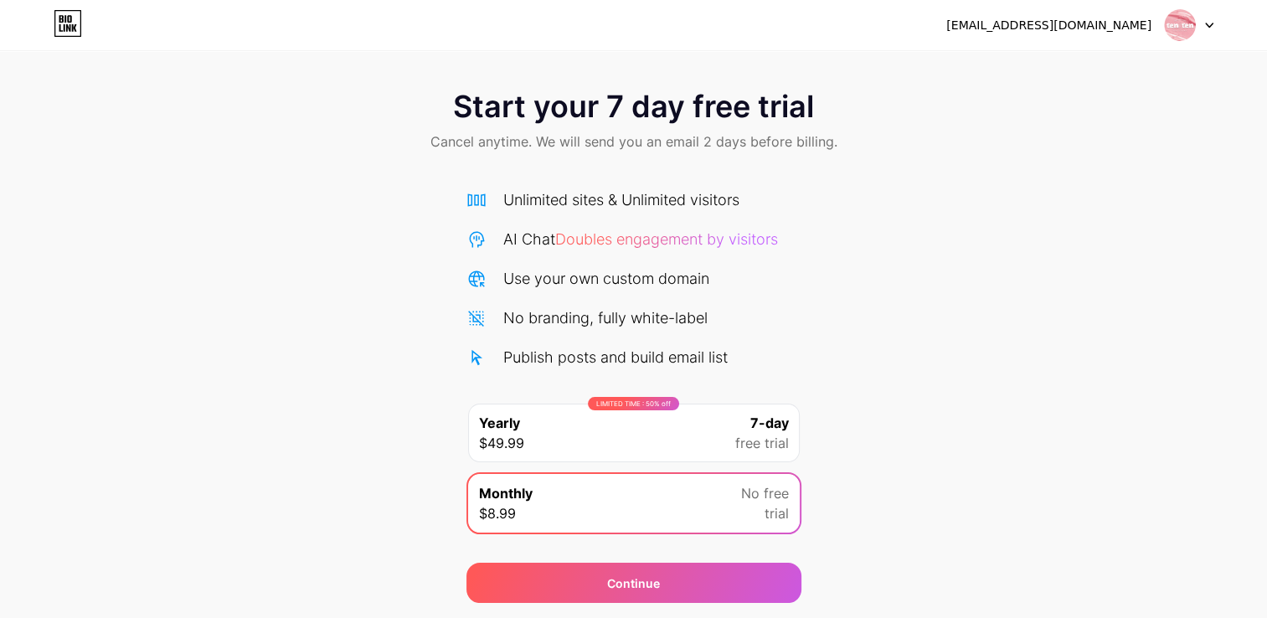
scroll to position [0, 0]
